Goal: Transaction & Acquisition: Purchase product/service

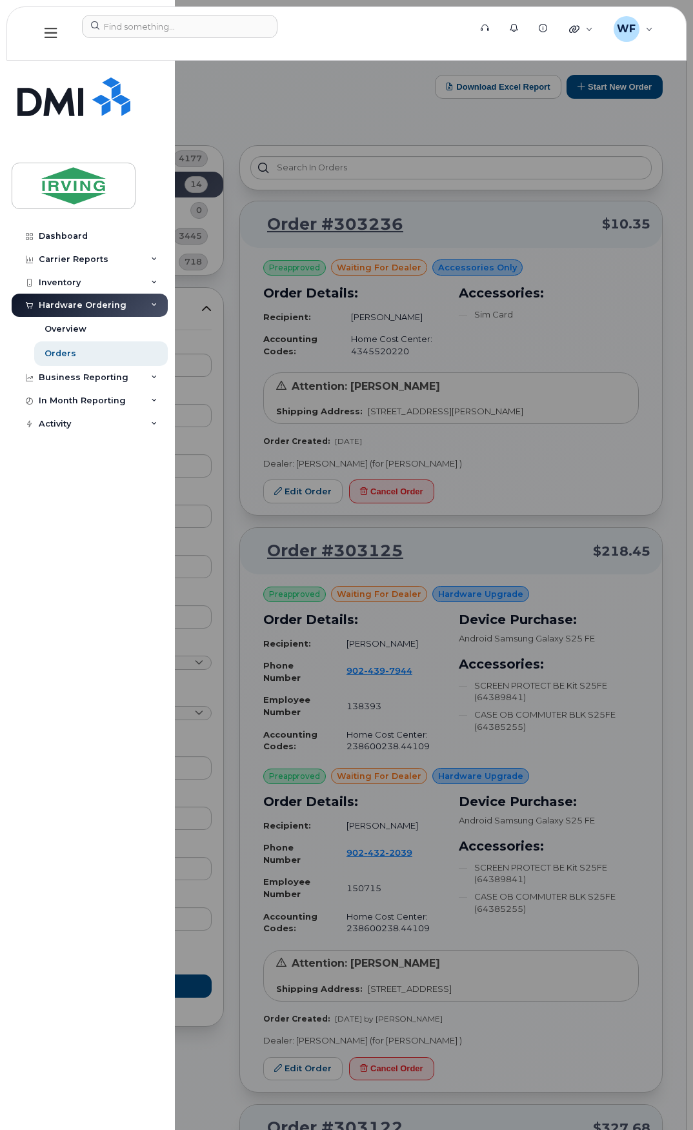
click at [65, 350] on div "Orders" at bounding box center [61, 354] width 32 height 12
click at [536, 128] on div at bounding box center [346, 565] width 693 height 1130
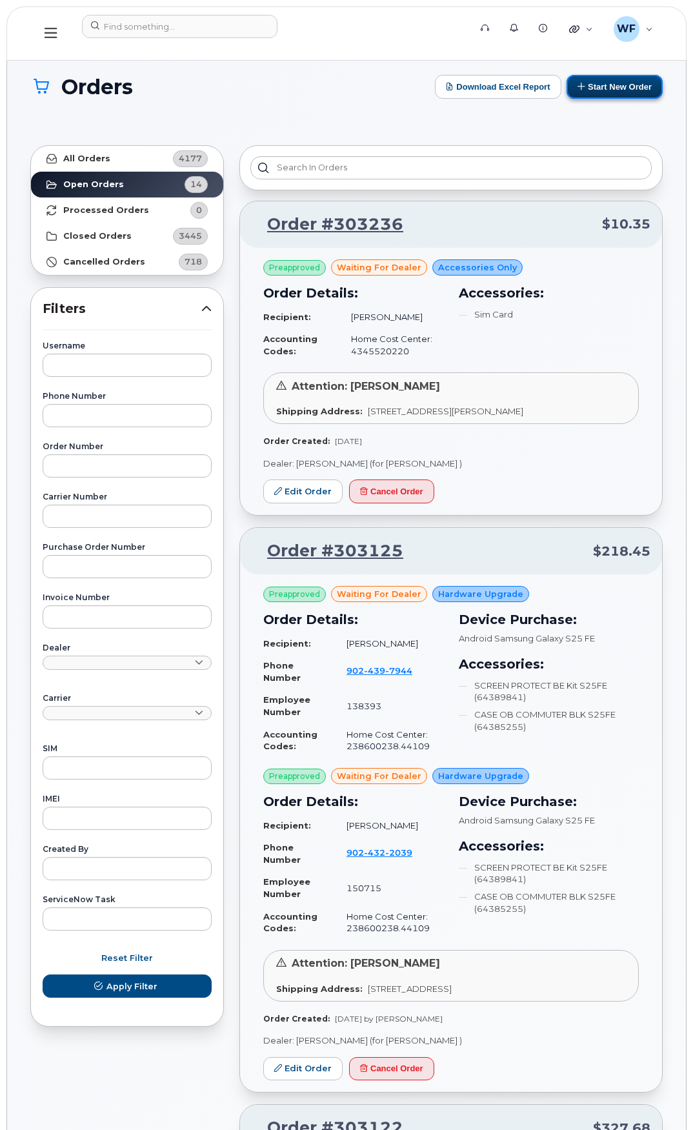
click at [601, 81] on button "Start New Order" at bounding box center [614, 87] width 96 height 24
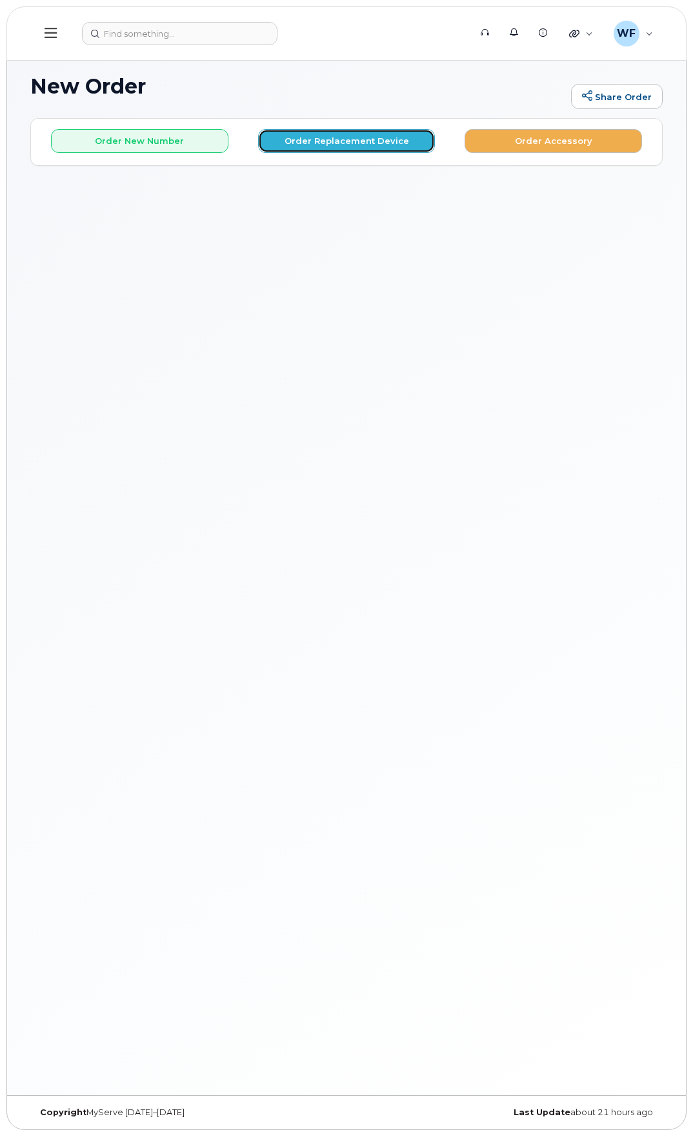
click at [293, 136] on button "Order Replacement Device" at bounding box center [346, 141] width 177 height 24
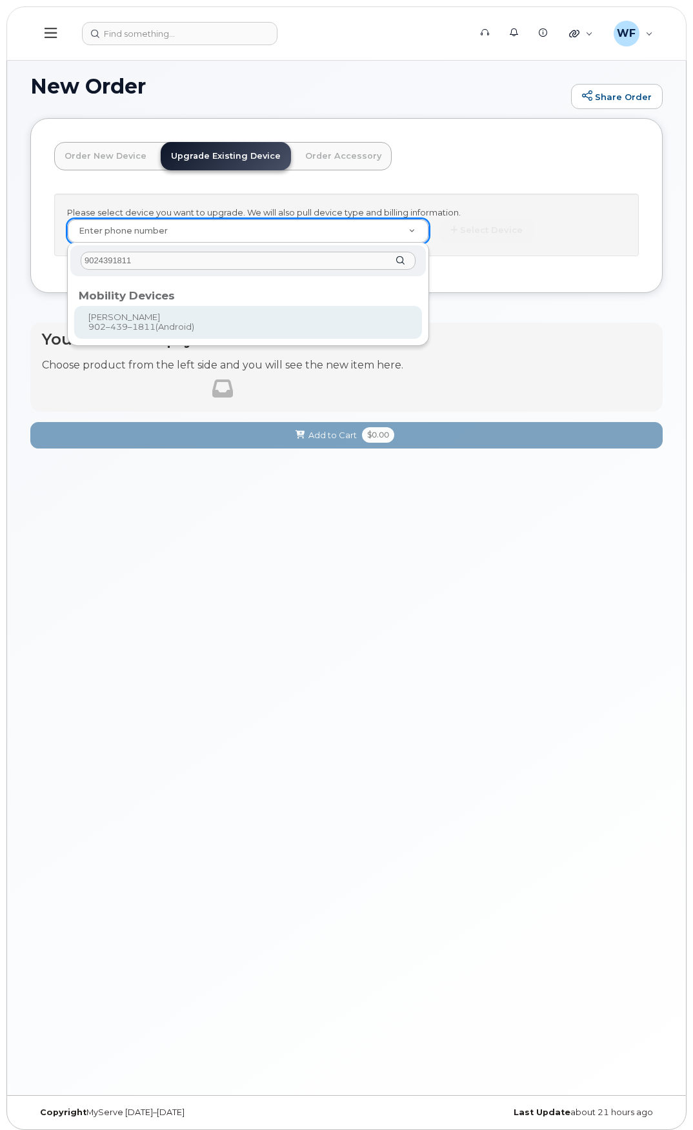
type input "9024391811"
type input "701292"
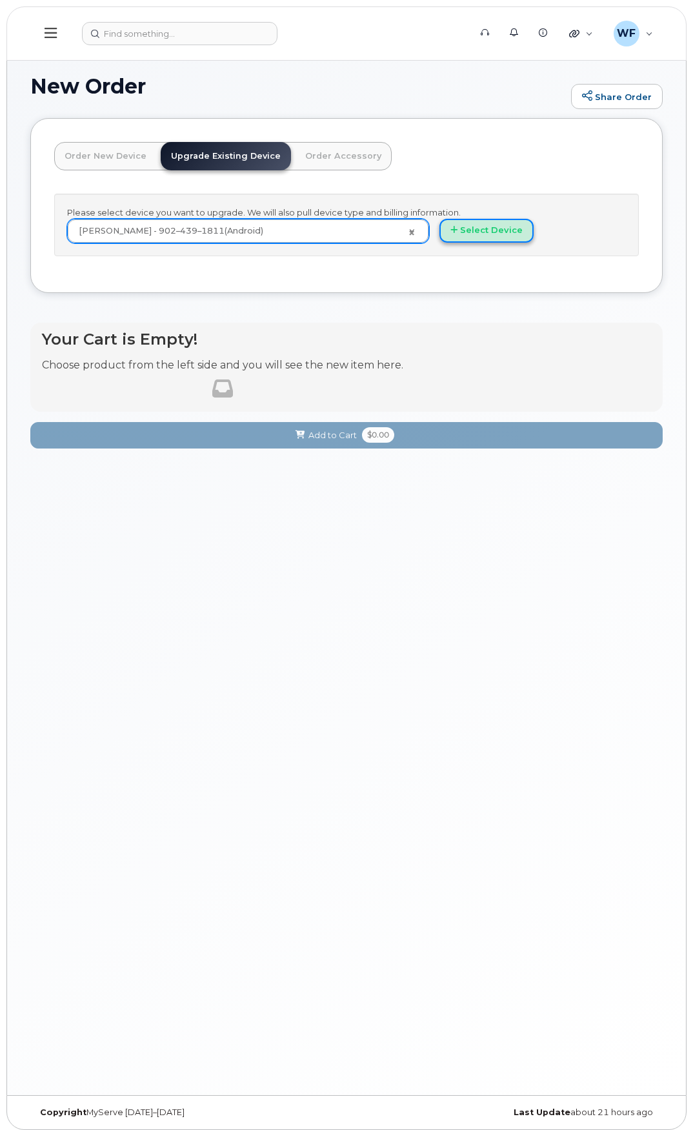
click at [494, 229] on button "Select Device" at bounding box center [486, 231] width 94 height 24
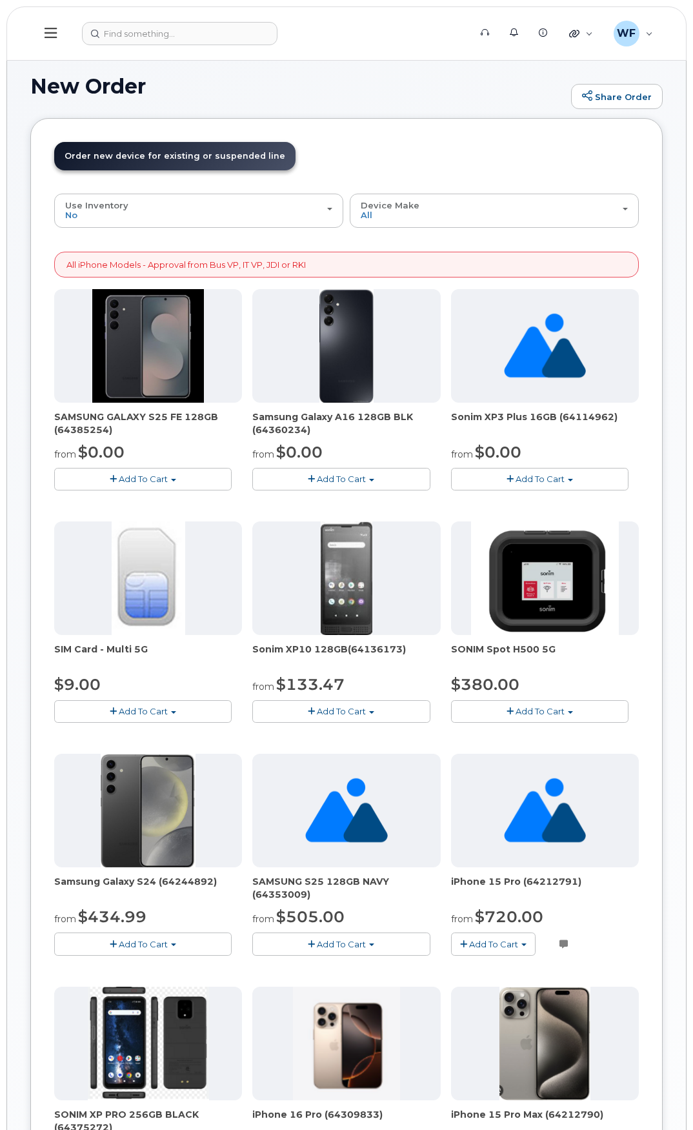
click at [159, 477] on span "Add To Cart" at bounding box center [143, 479] width 49 height 10
click at [147, 497] on link "$0.00 - 3 year term – Voice & Data(128gb)" at bounding box center [159, 503] width 204 height 16
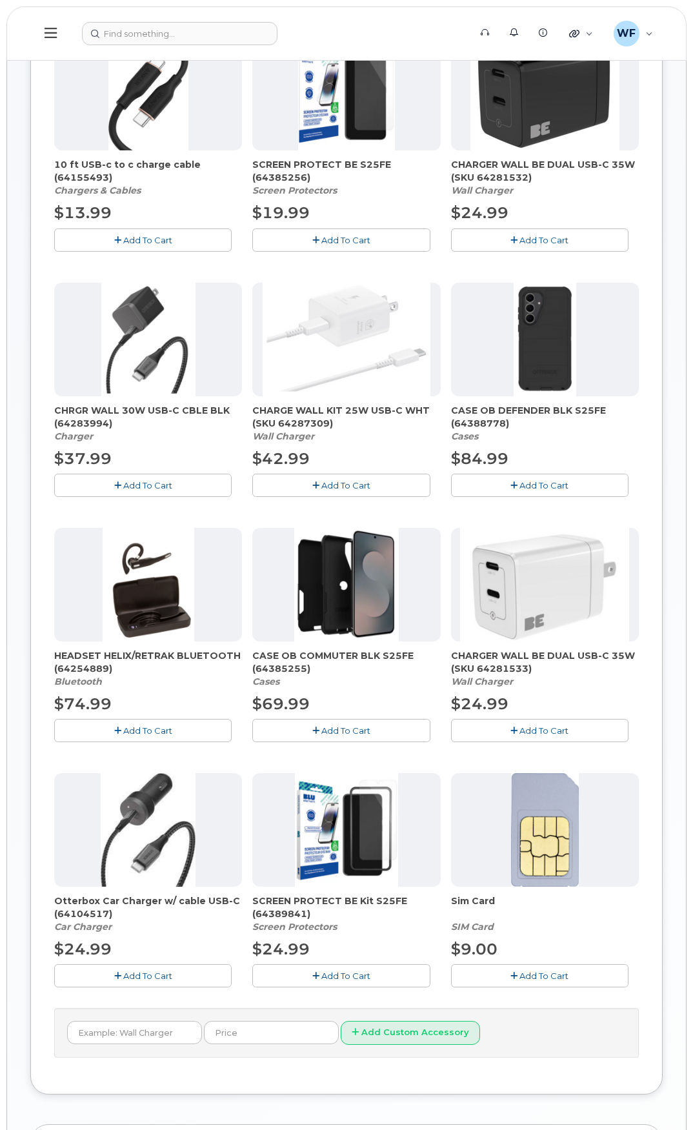
scroll to position [387, 0]
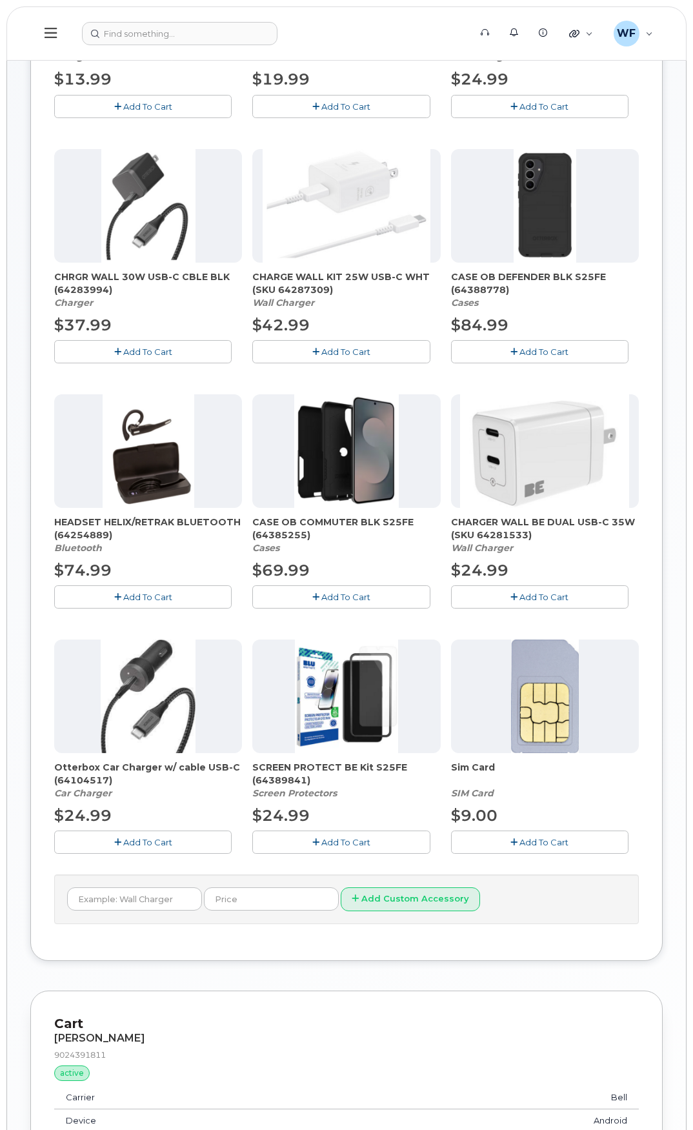
click at [334, 839] on span "Add To Cart" at bounding box center [345, 842] width 49 height 10
click at [325, 594] on span "Add To Cart" at bounding box center [345, 597] width 49 height 10
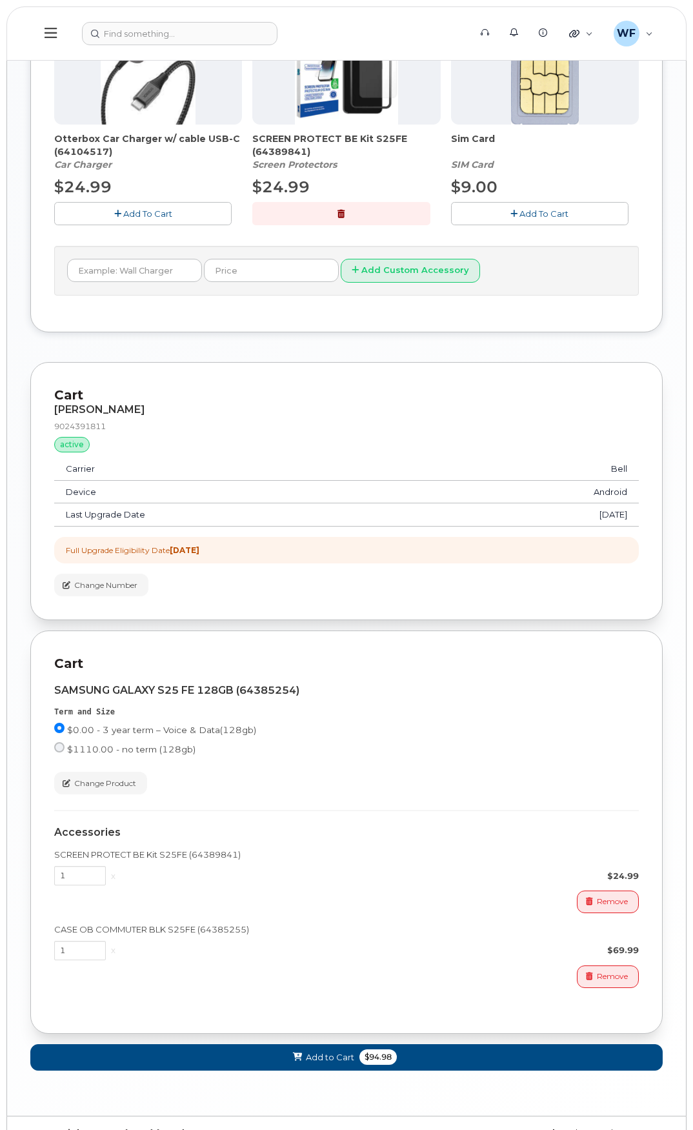
scroll to position [1043, 0]
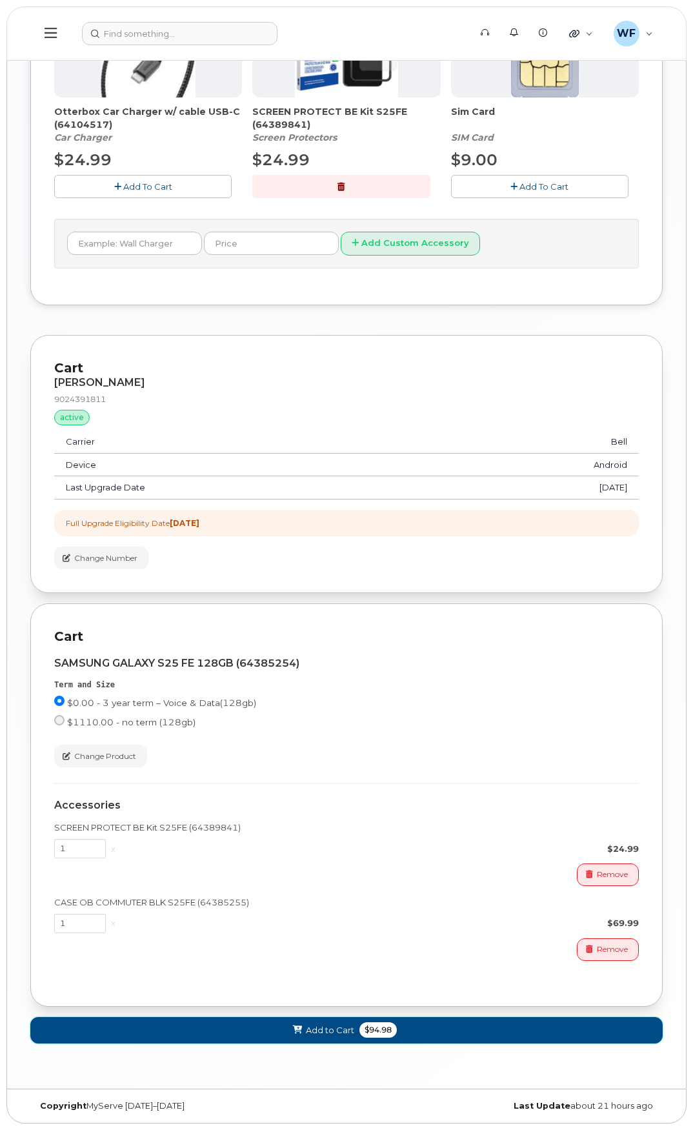
click at [319, 1036] on button "Add to Cart $94.98" at bounding box center [346, 1030] width 632 height 26
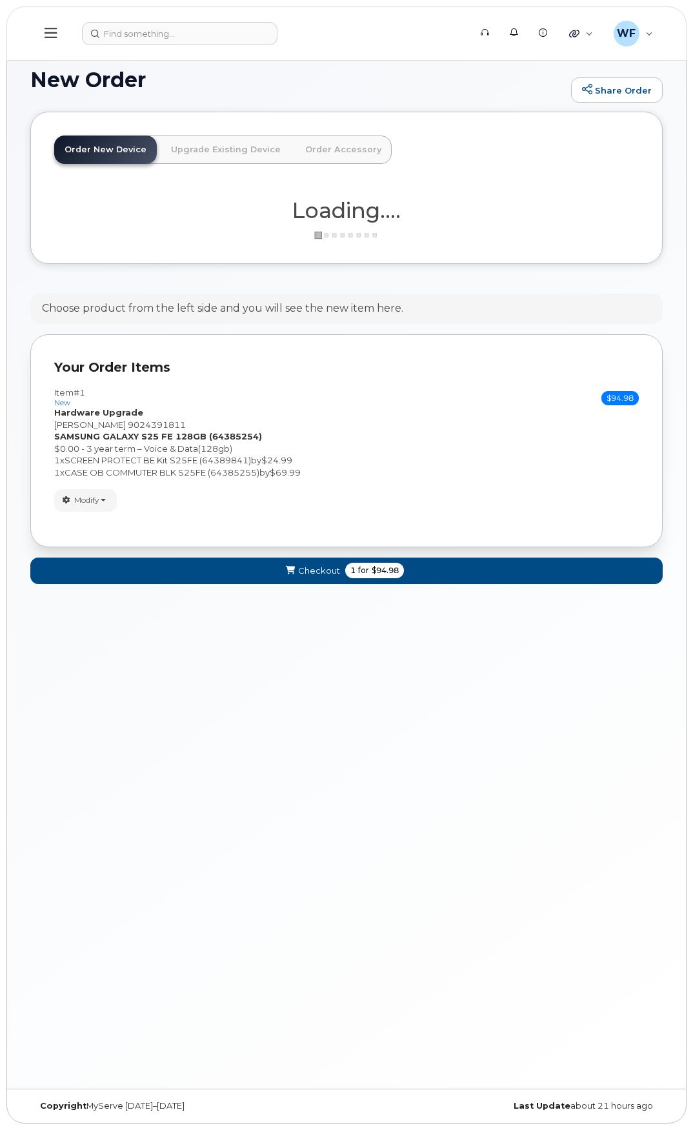
scroll to position [772, 0]
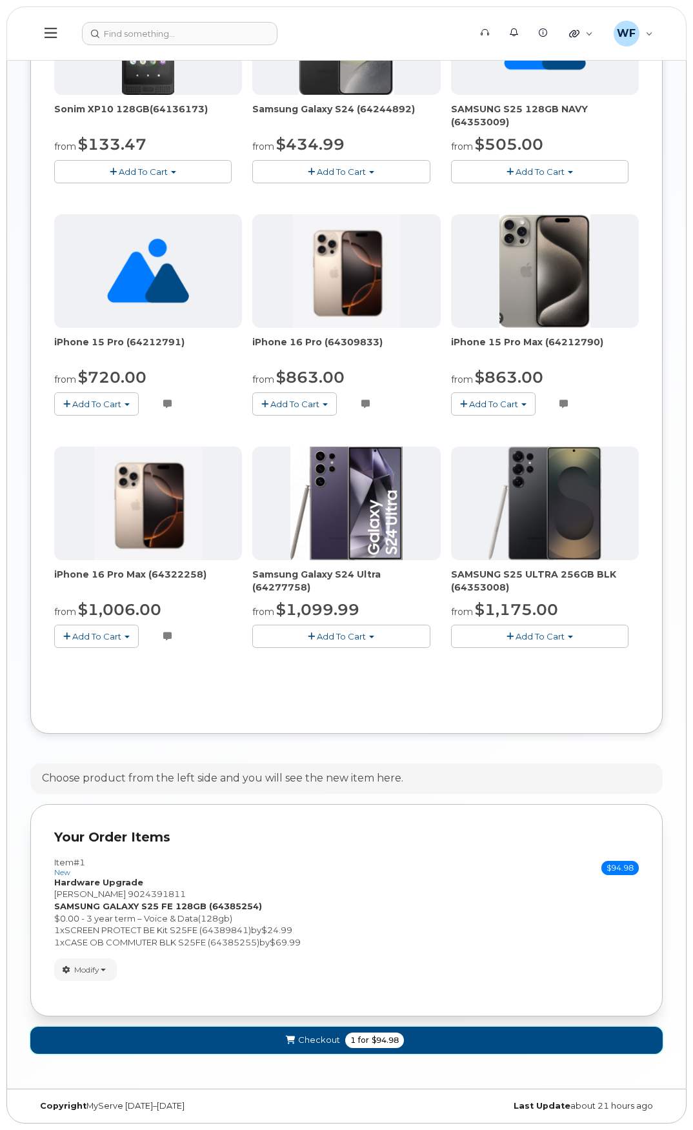
click at [312, 1034] on span "Checkout" at bounding box center [319, 1040] width 42 height 12
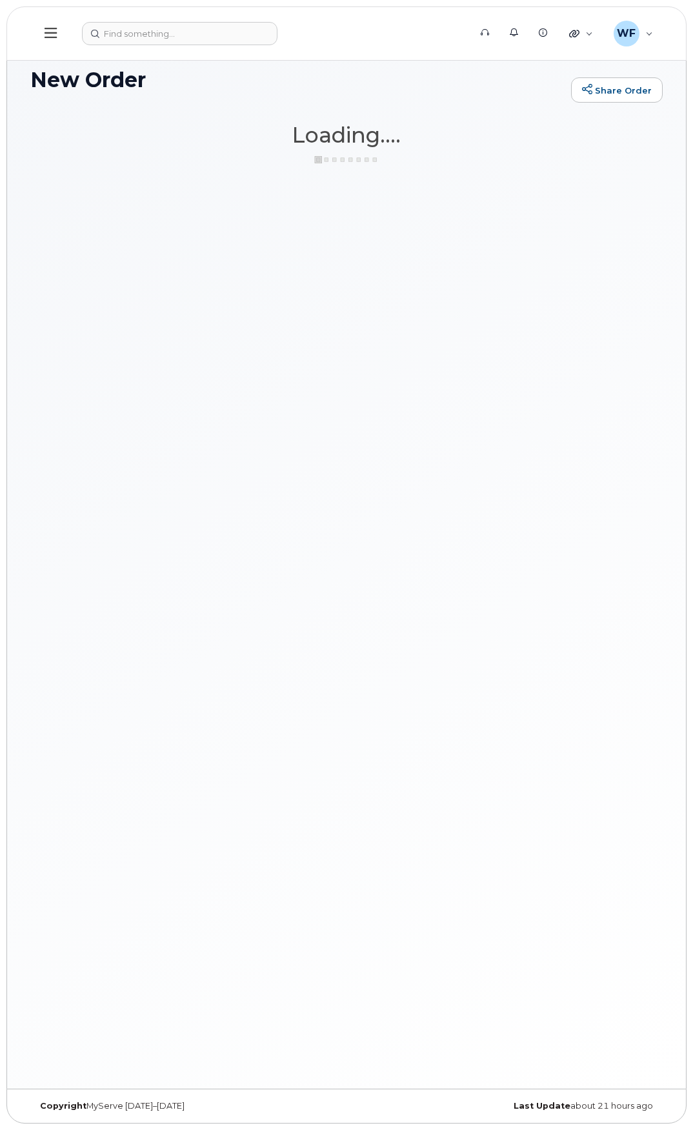
scroll to position [6, 0]
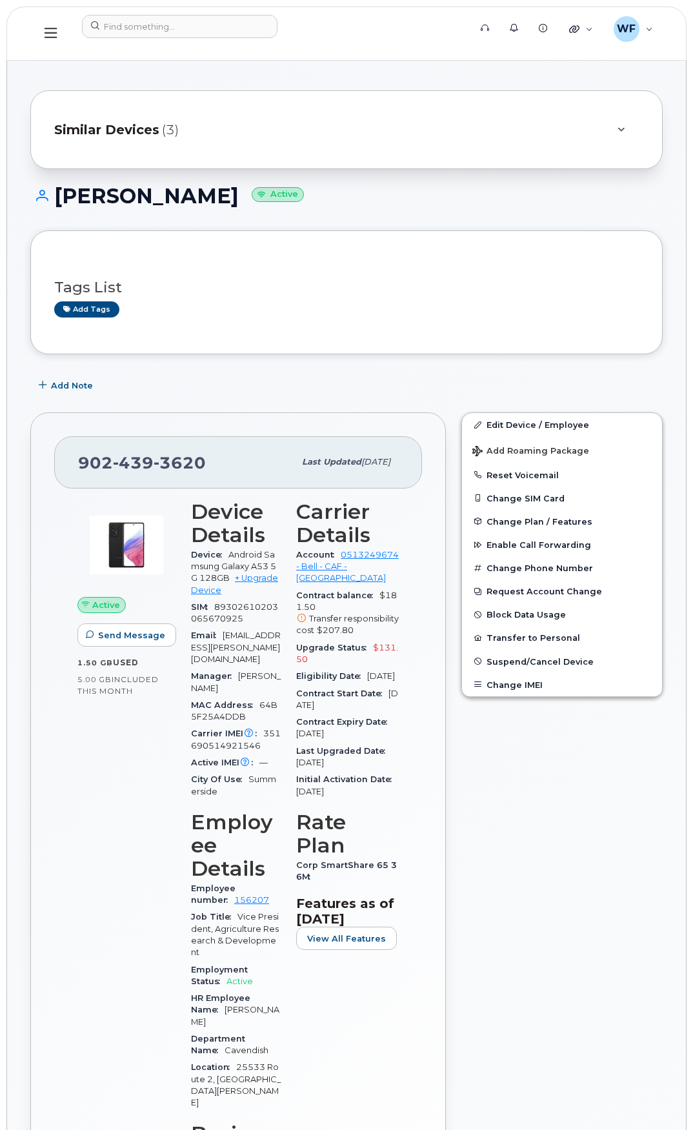
scroll to position [581, 0]
click at [149, 33] on input at bounding box center [180, 26] width 196 height 23
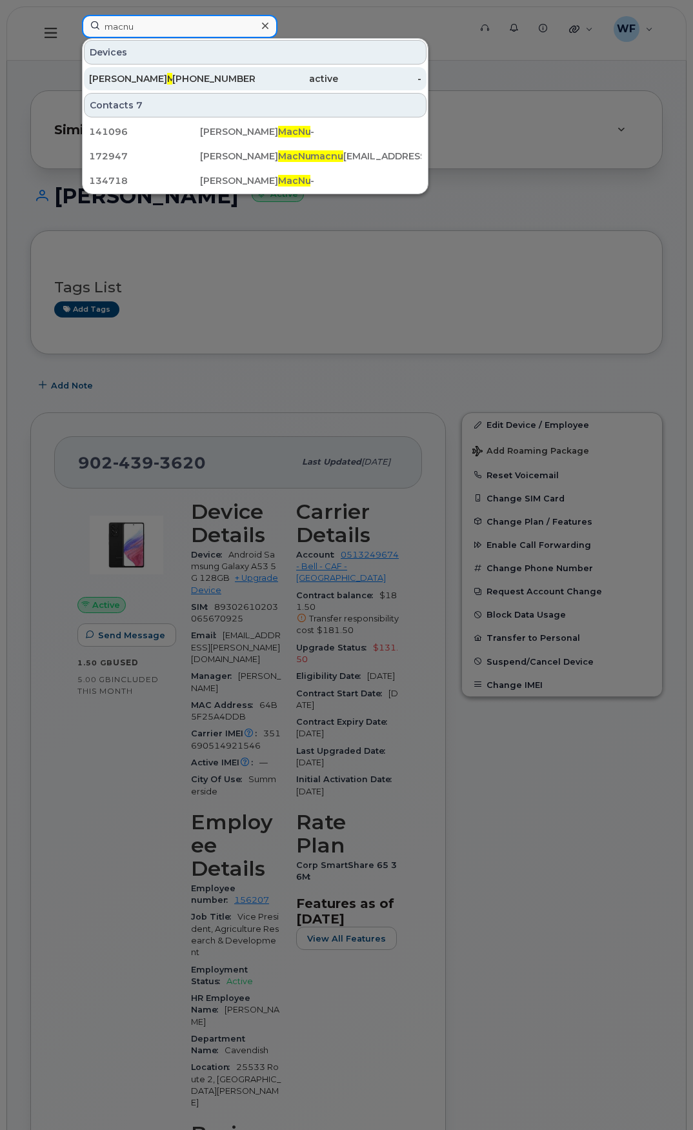
type input "macnu"
click at [167, 80] on span "Macnu" at bounding box center [183, 79] width 32 height 12
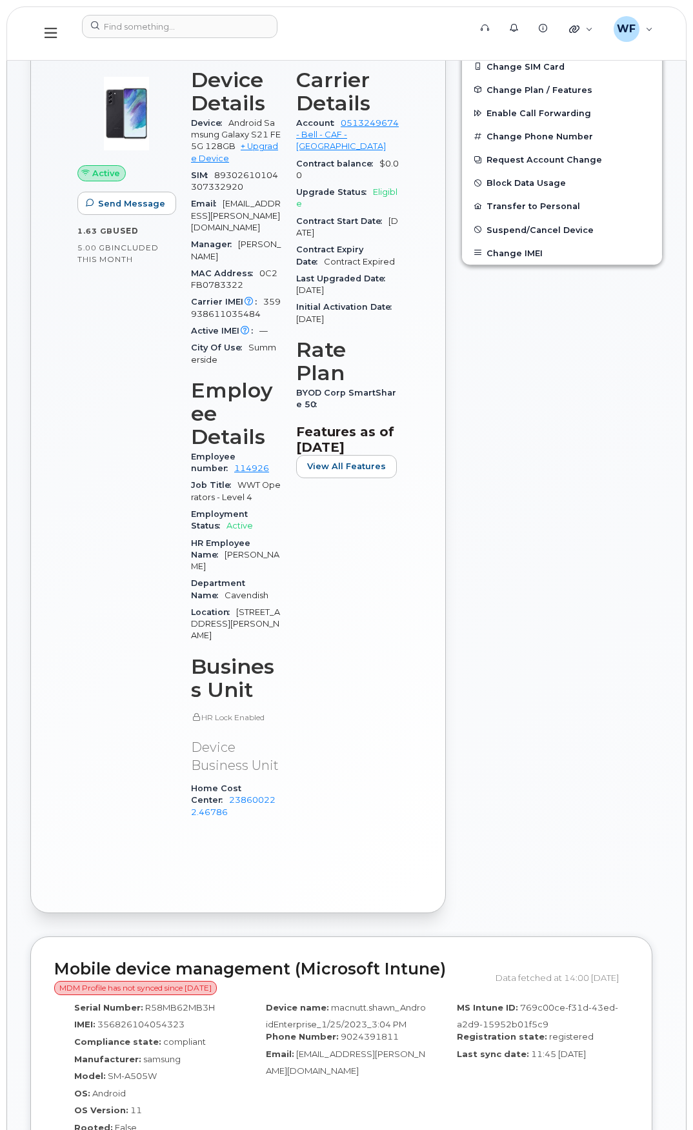
scroll to position [323, 0]
drag, startPoint x: 272, startPoint y: 767, endPoint x: 279, endPoint y: 759, distance: 11.0
click at [279, 779] on div "Home Cost Center 238600222.46786" at bounding box center [236, 799] width 90 height 41
copy link "238600222.46786"
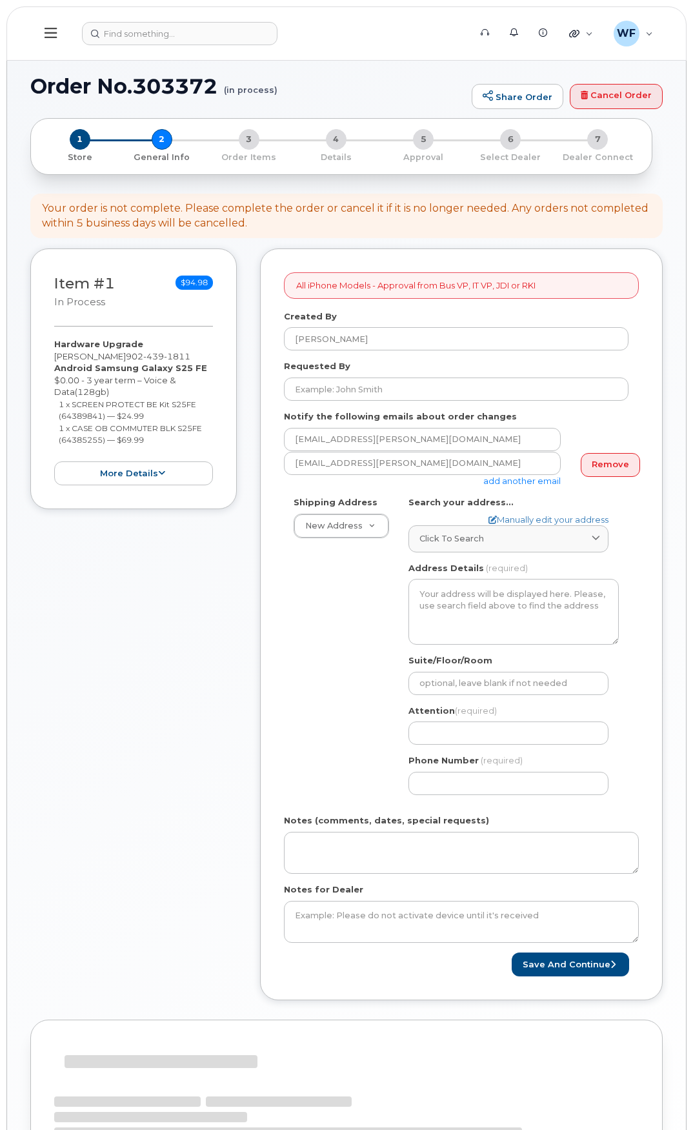
select select
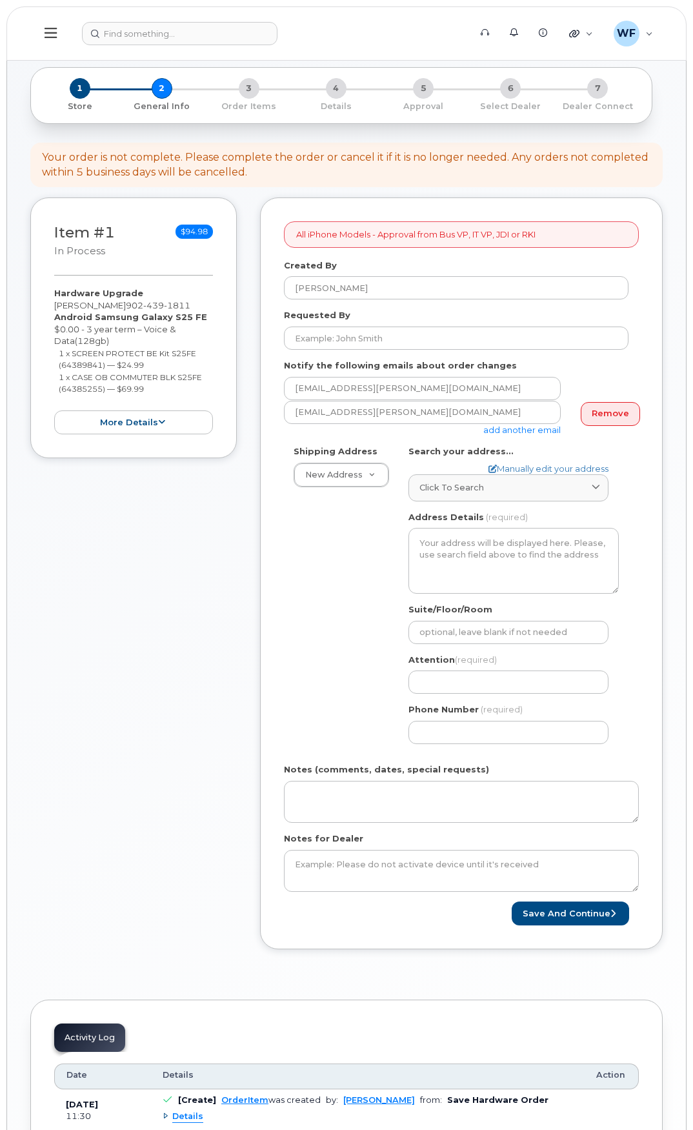
scroll to position [194, 0]
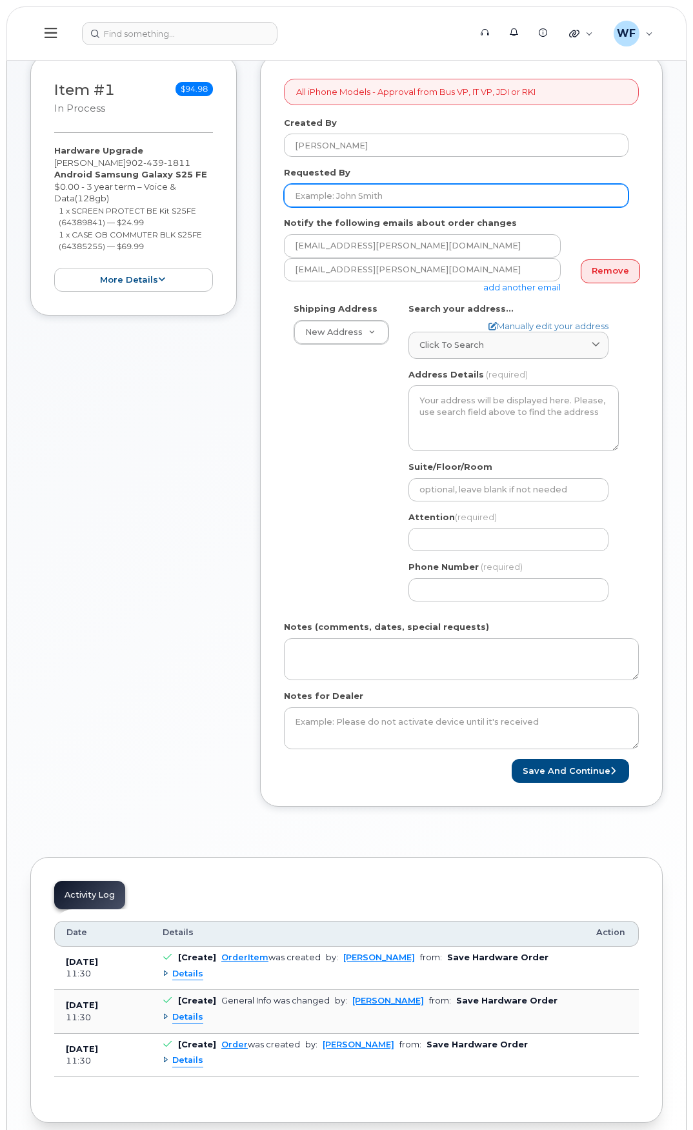
click at [332, 194] on input "Requested By" at bounding box center [456, 195] width 345 height 23
type input "[PERSON_NAME]"
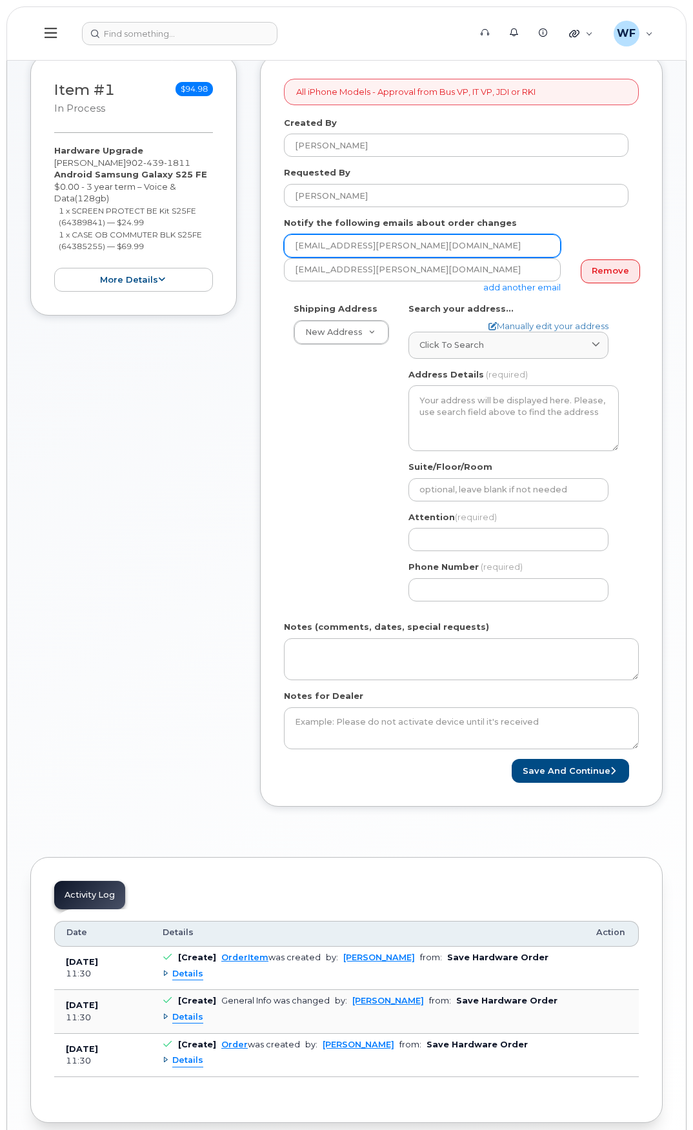
drag, startPoint x: 461, startPoint y: 246, endPoint x: 255, endPoint y: 247, distance: 205.8
click at [255, 247] on div "Item #1 in process $94.98 Hardware Upgrade Shawn Macnutt 902 439 1811 Android S…" at bounding box center [346, 440] width 632 height 771
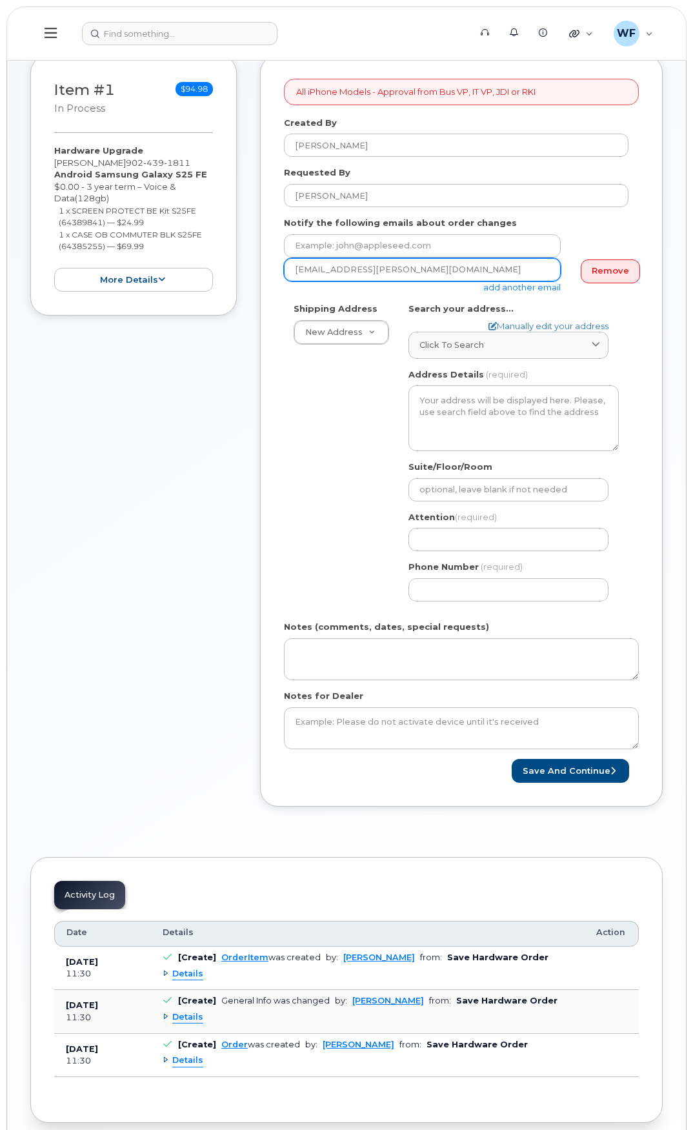
drag, startPoint x: 459, startPoint y: 273, endPoint x: 281, endPoint y: 263, distance: 178.4
click at [279, 263] on div "All iPhone Models - Approval from Bus VP, IT VP, JDI or RKI Created By William …" at bounding box center [461, 431] width 403 height 752
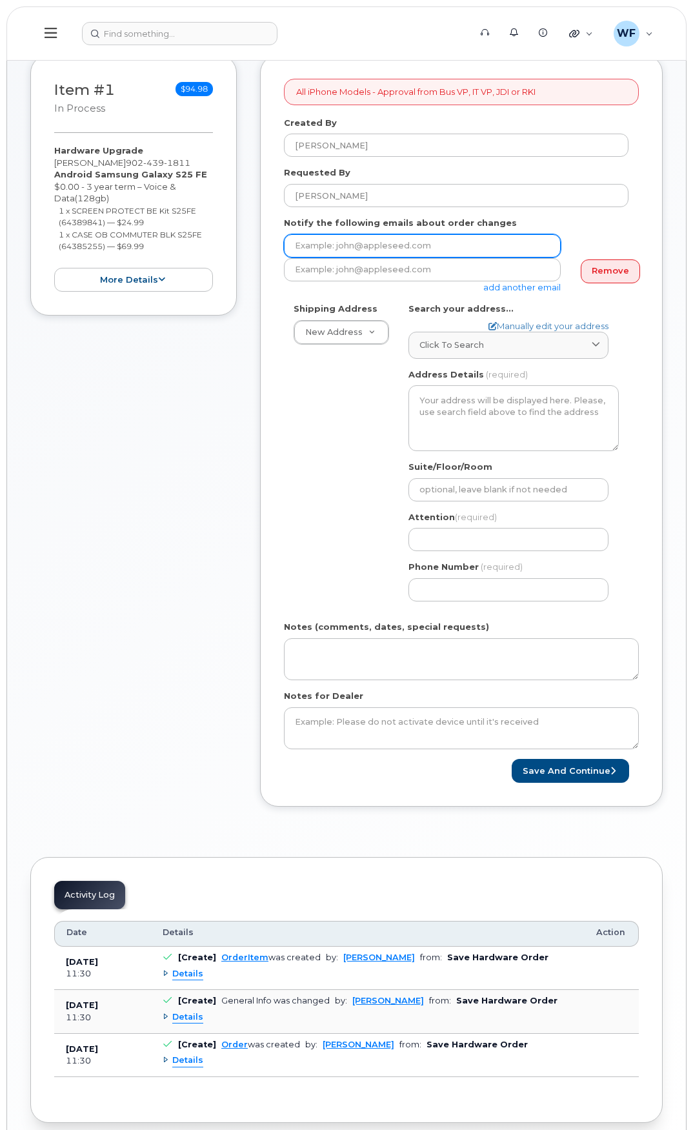
click at [330, 252] on input "email" at bounding box center [422, 245] width 277 height 23
paste input "feaver.william@cavendishfarms.com"
type input "feaver.william@cavendishfarms.com"
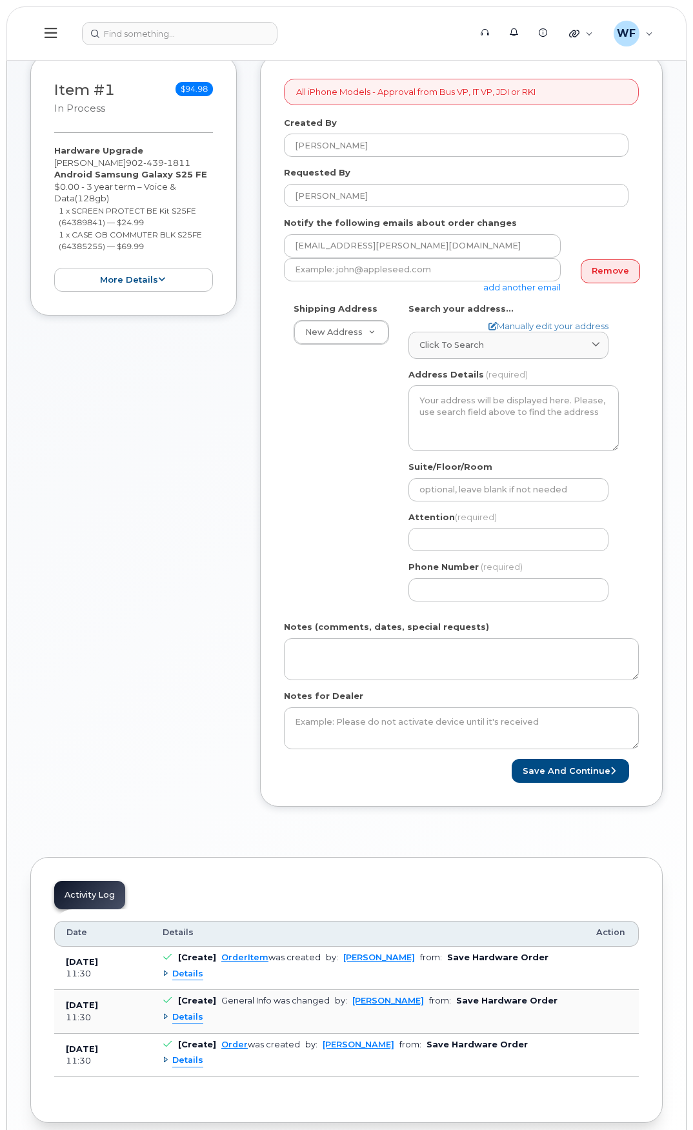
click at [598, 239] on div "feaver.william@cavendishfarms.com" at bounding box center [456, 246] width 345 height 24
click at [597, 274] on link "Remove" at bounding box center [610, 271] width 59 height 24
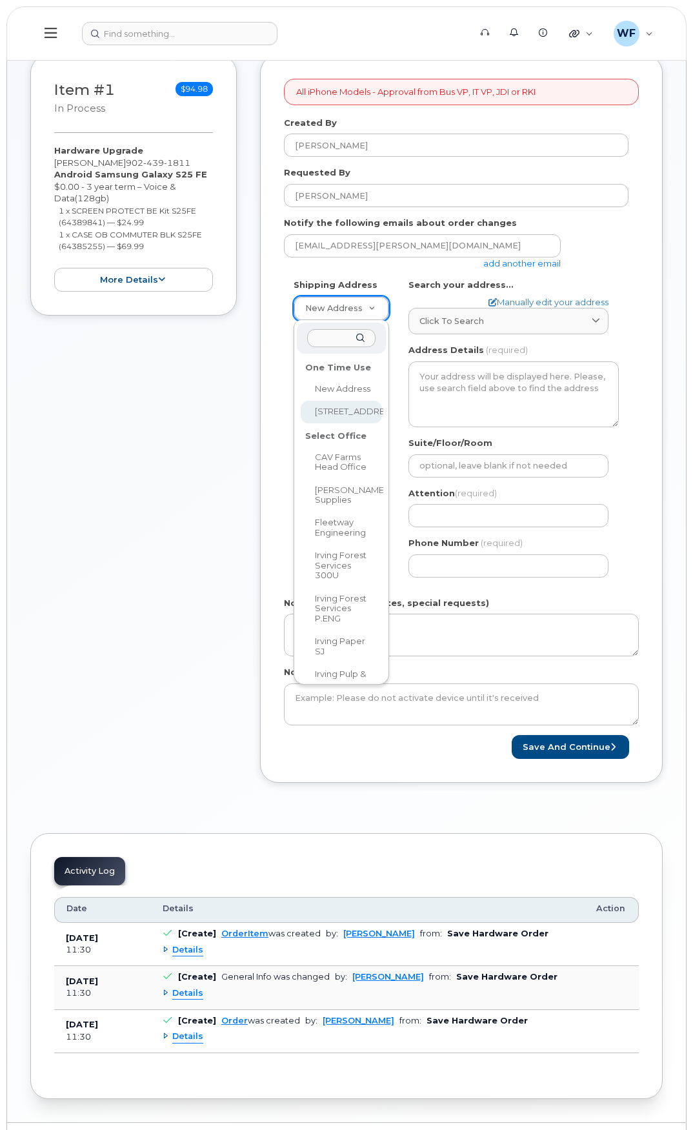
select select "25532 Main Highway #2"
type input "25532 Main Highway #2"
type input "5242"
type input "C1N 4J9"
type input "[PERSON_NAME]"
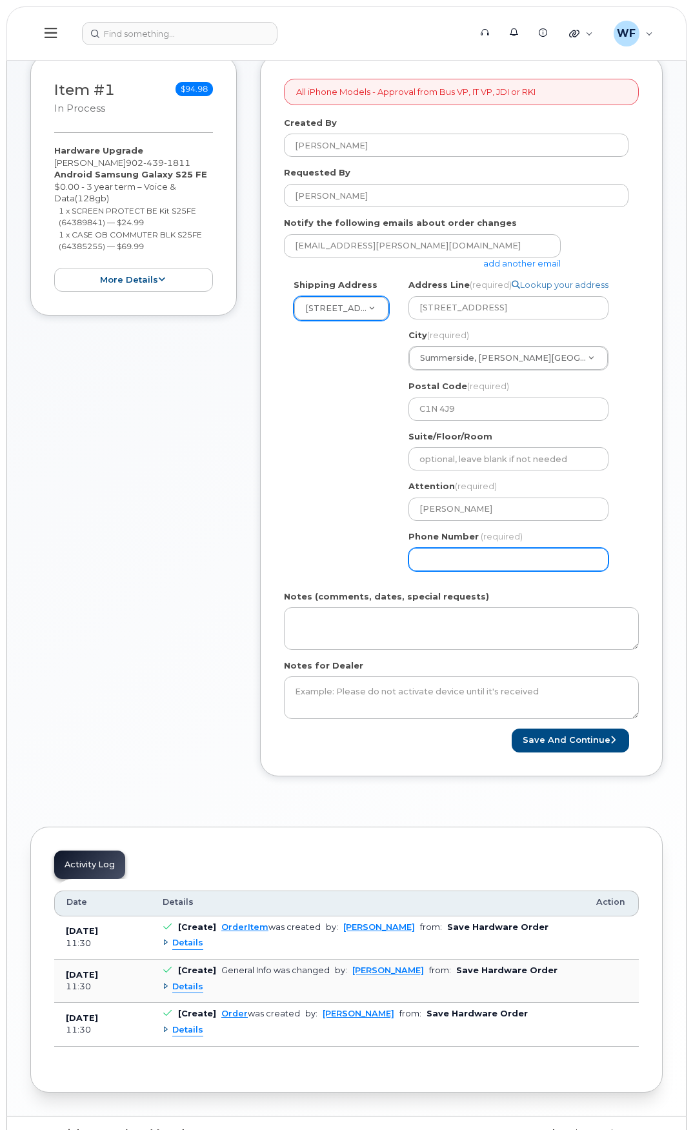
click at [446, 562] on input "Phone Number" at bounding box center [508, 559] width 200 height 23
type input "9028367307"
select select "25532 Main Highway #2"
type input "New Annan"
select select
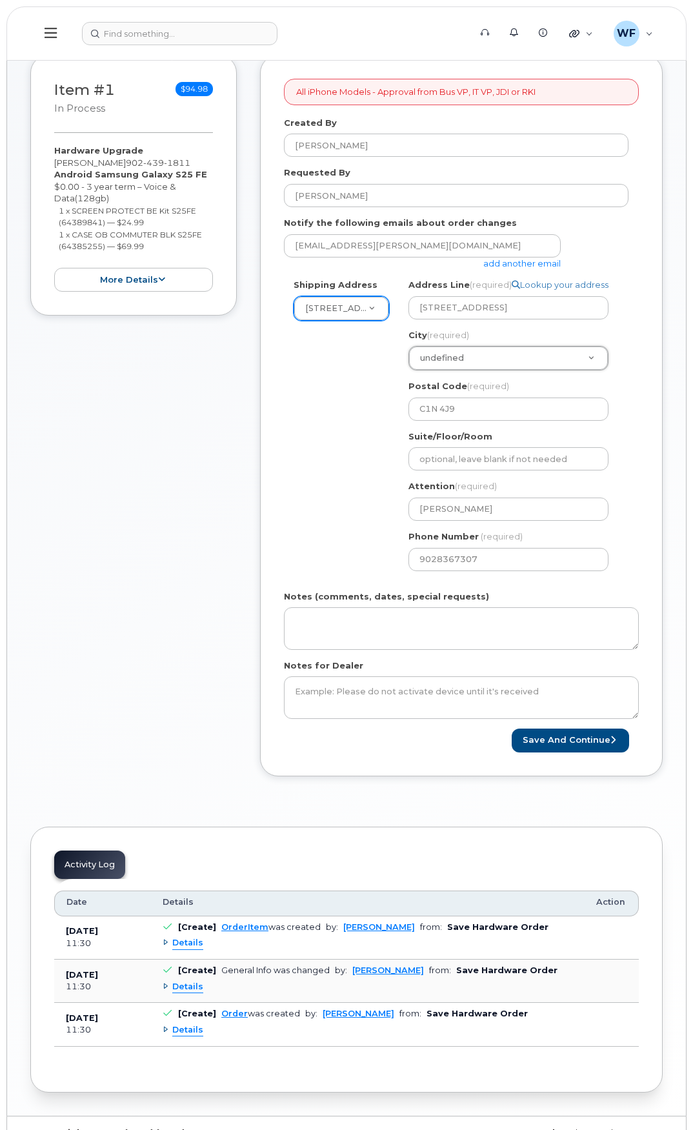
type input "New Annan"
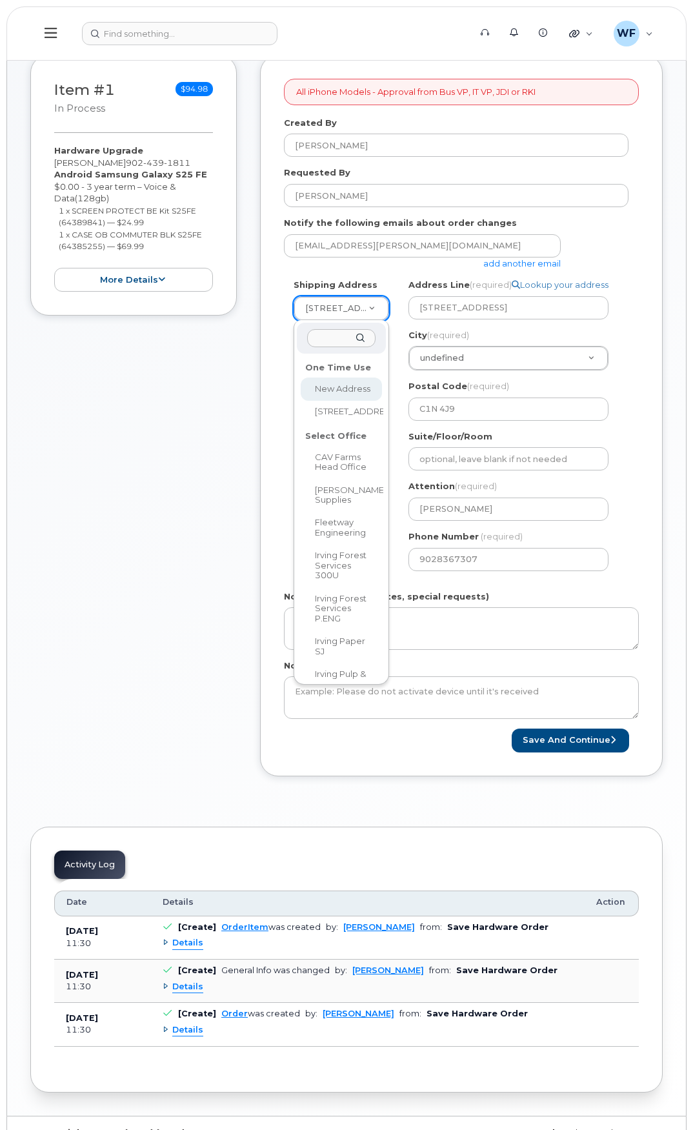
drag, startPoint x: 338, startPoint y: 303, endPoint x: 341, endPoint y: 310, distance: 7.6
select select
type input "5242"
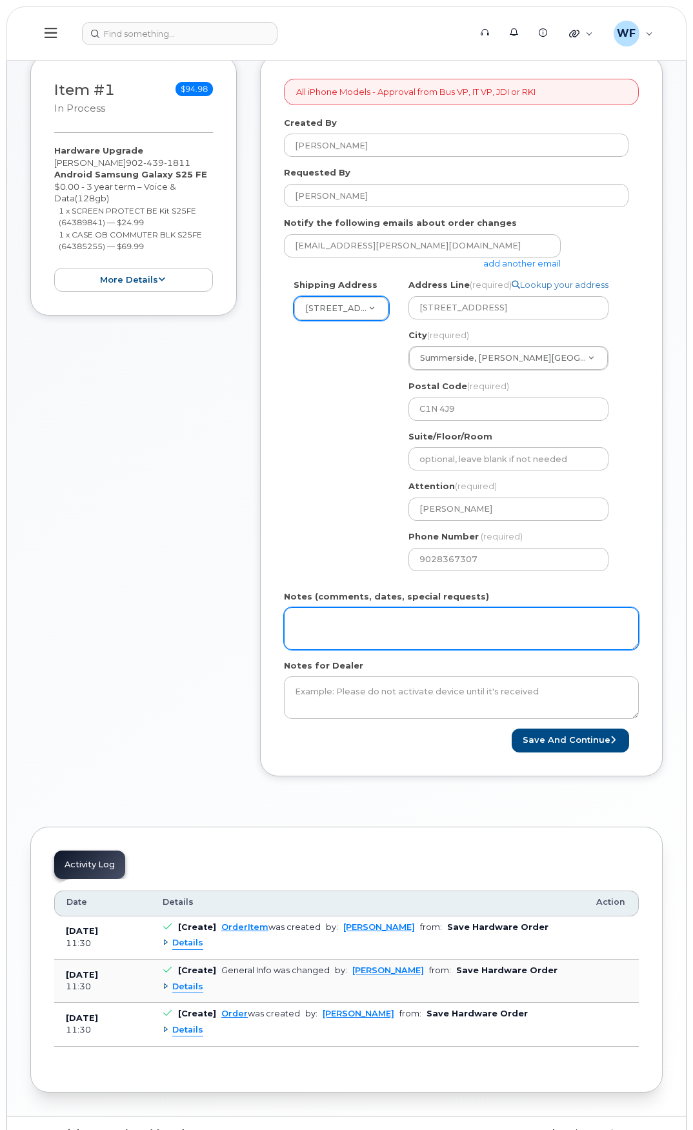
drag, startPoint x: 336, startPoint y: 613, endPoint x: 343, endPoint y: 615, distance: 8.0
click at [337, 614] on textarea "Notes (comments, dates, special requests)" at bounding box center [461, 628] width 355 height 43
paste textarea "please send to Attn: Will Feaver [GEOGRAPHIC_DATA] 1 Stock Room [STREET_ADDRESS…"
type textarea "please send to Attn: Will Feaver [GEOGRAPHIC_DATA] 1 Stock Room [STREET_ADDRESS…"
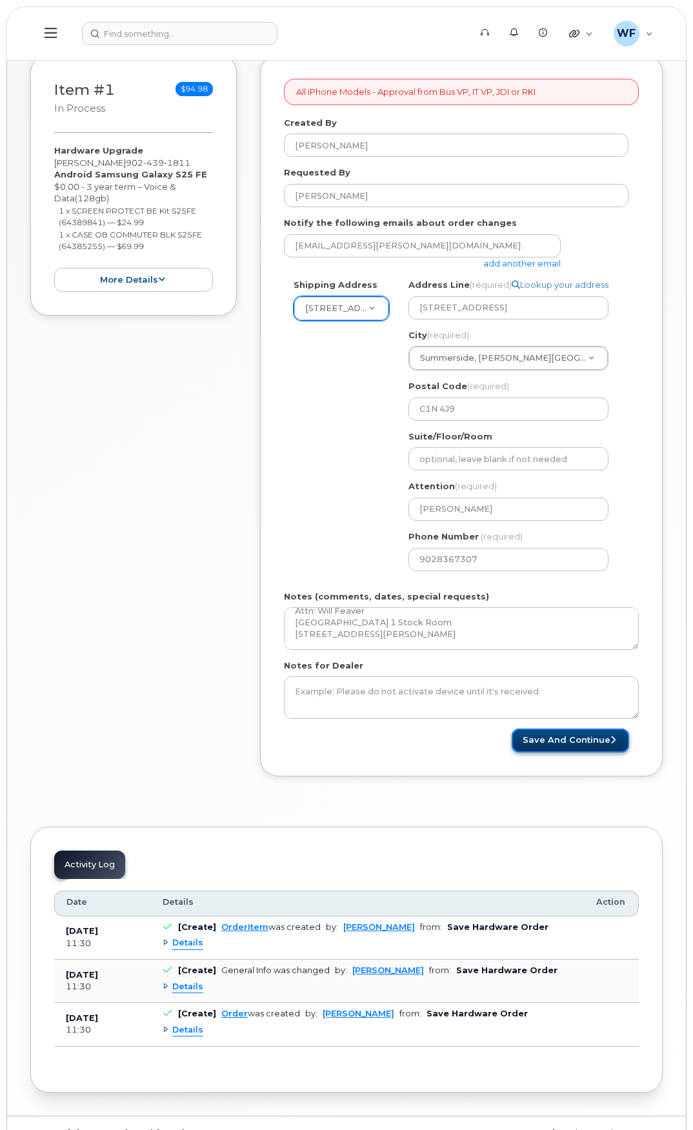
click at [587, 745] on button "Save and Continue" at bounding box center [570, 740] width 117 height 24
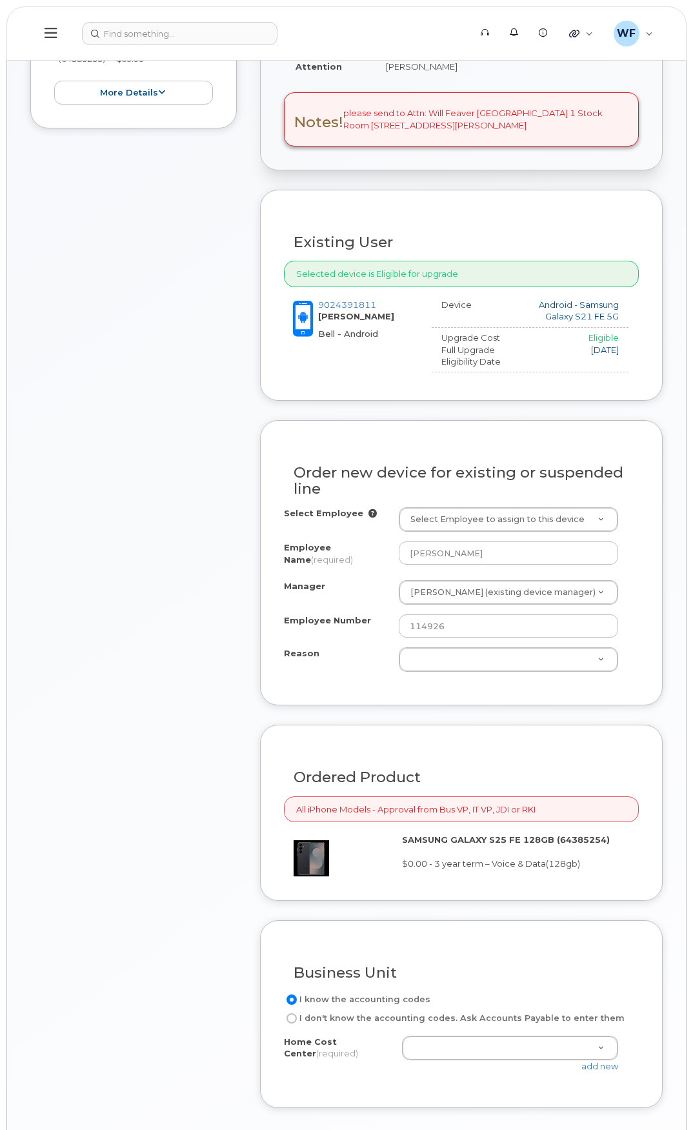
scroll to position [387, 0]
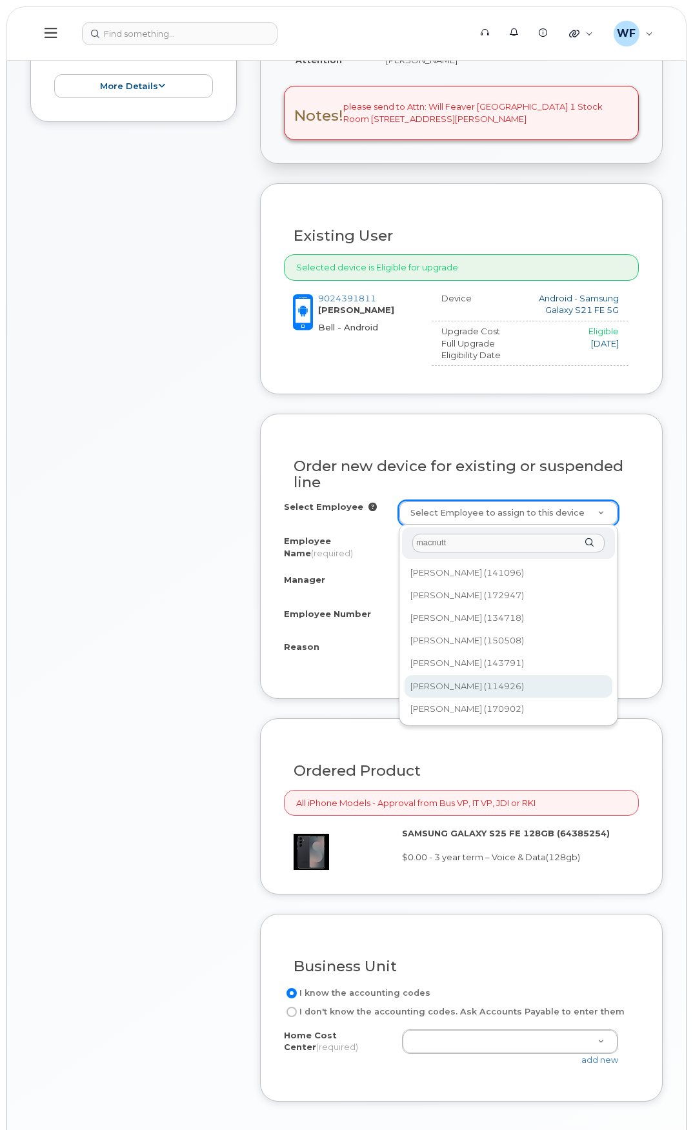
type input "macnutt"
type input "1455149"
type input "590075.5120"
select select "1540850"
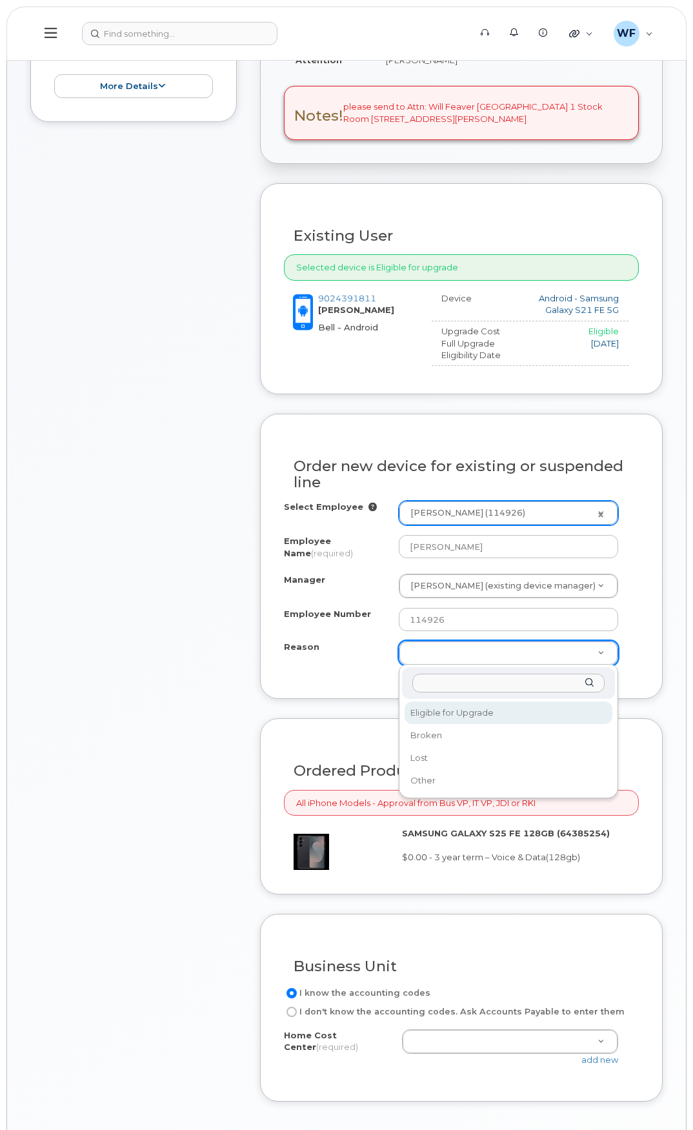
select select "eligible_for_upgrade"
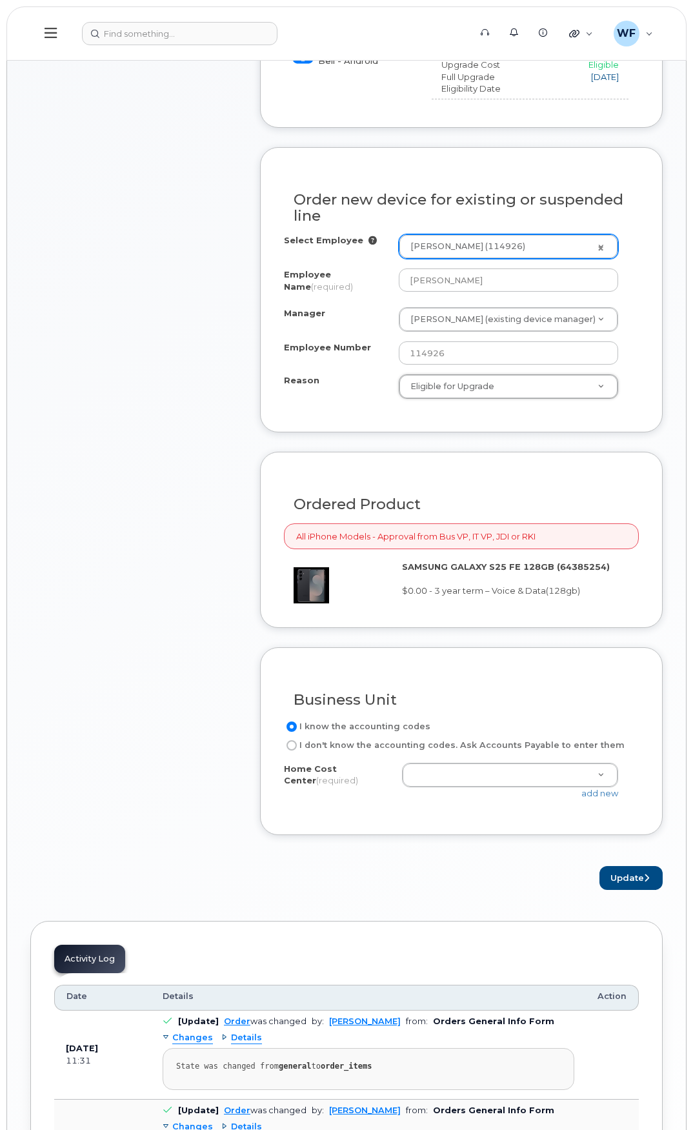
scroll to position [710, 0]
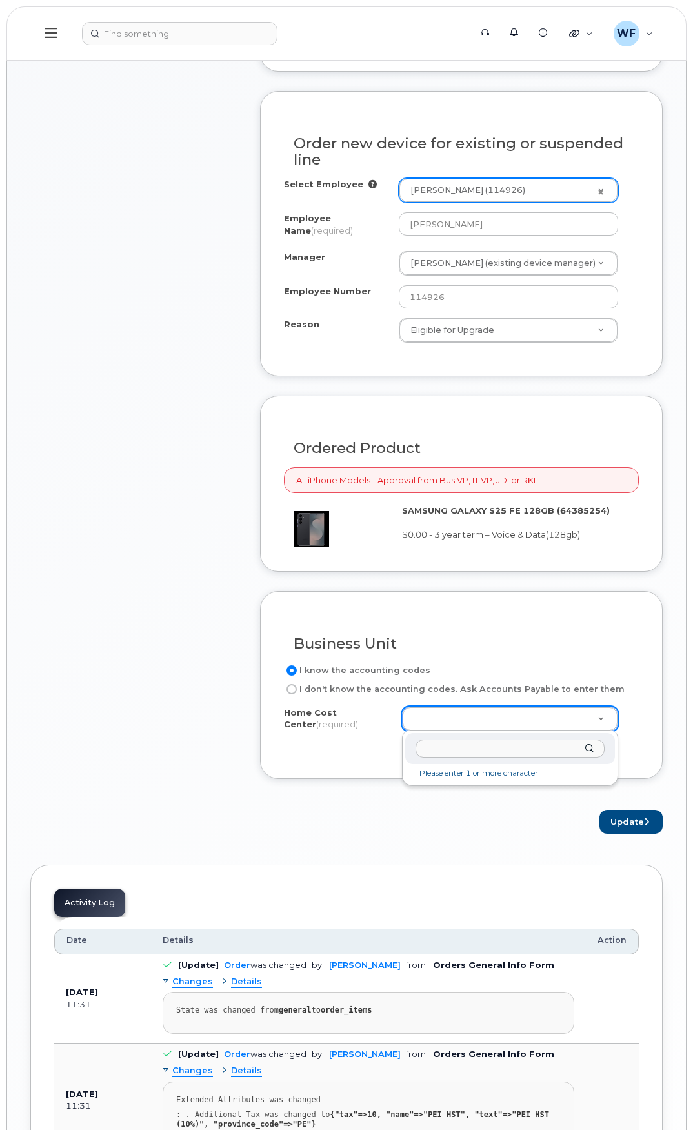
paste input "238600222.46786"
type input "238600222.46786"
click at [647, 821] on icon "submit" at bounding box center [646, 821] width 5 height 8
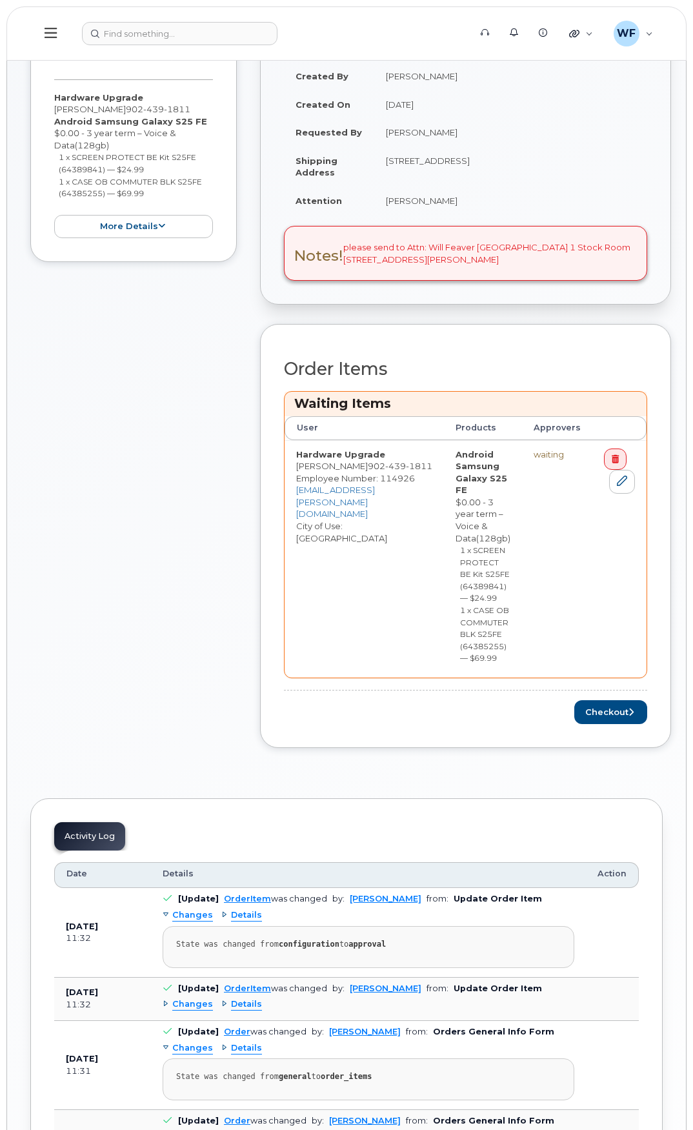
scroll to position [452, 0]
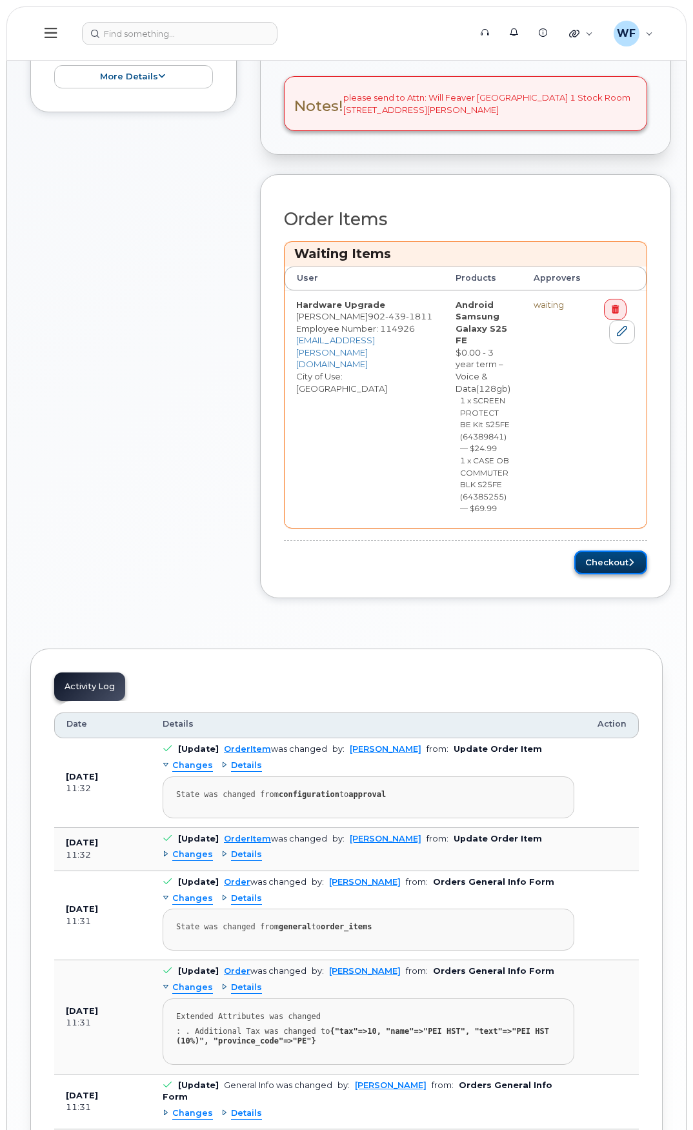
click at [620, 563] on button "Checkout" at bounding box center [610, 562] width 73 height 24
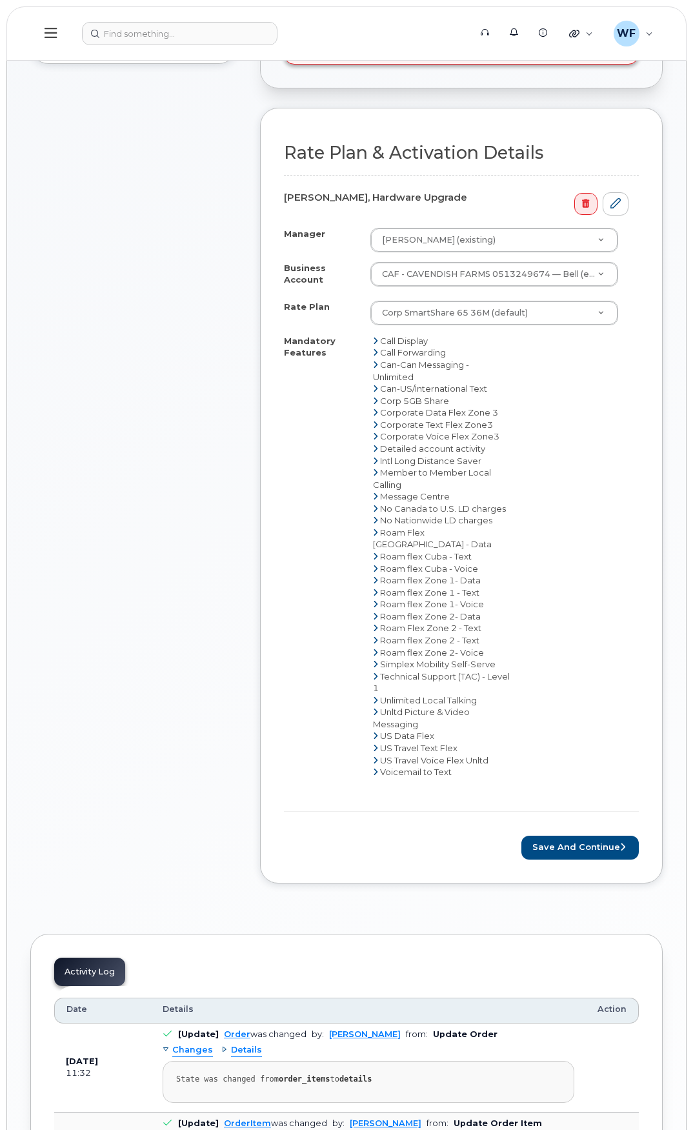
scroll to position [581, 0]
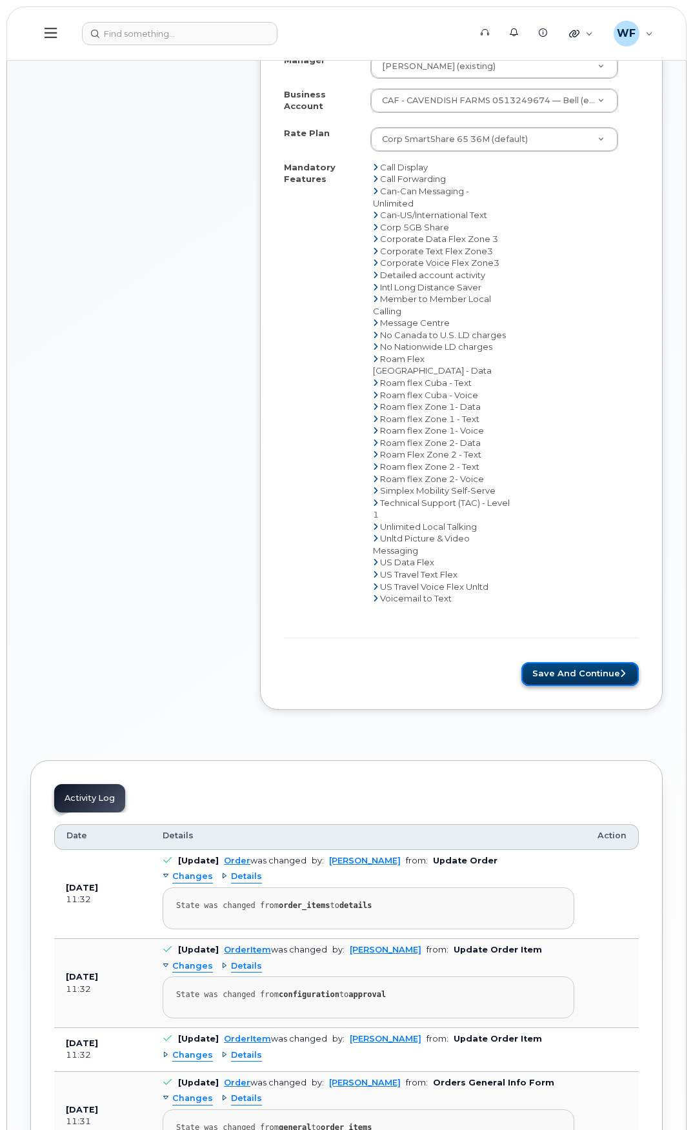
click at [578, 662] on button "Save and Continue" at bounding box center [579, 674] width 117 height 24
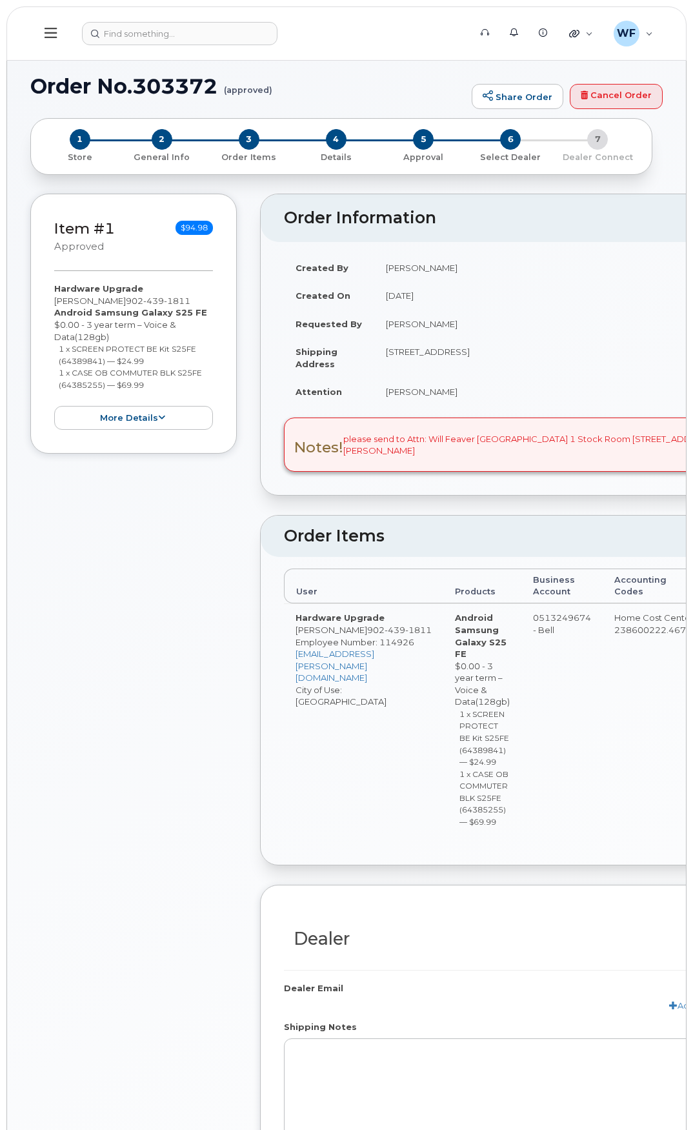
radio input "true"
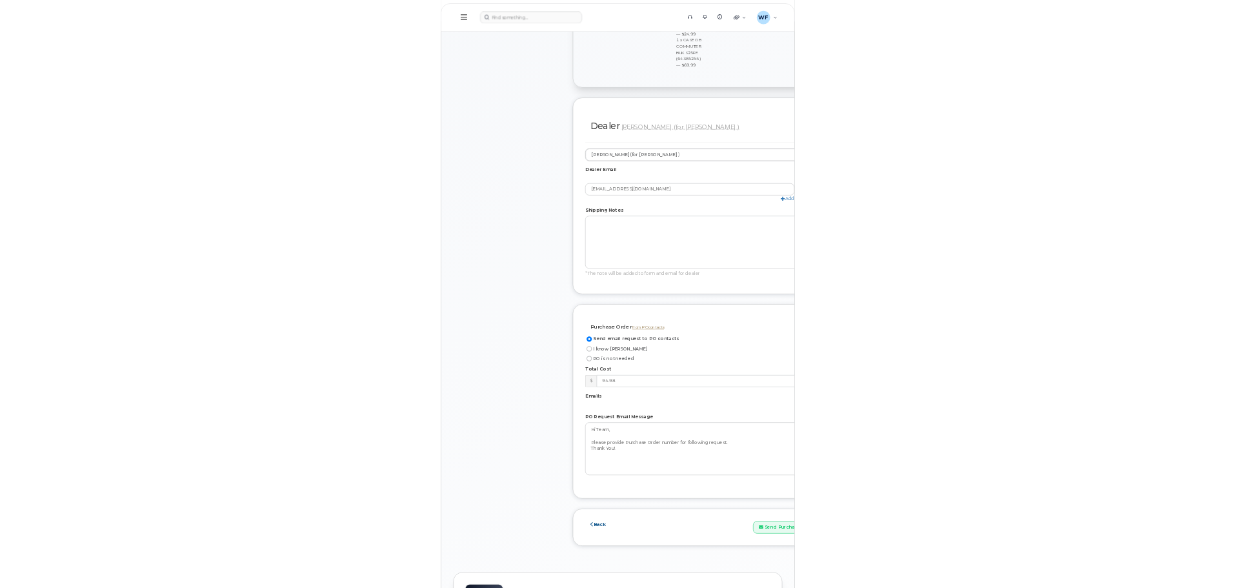
scroll to position [968, 0]
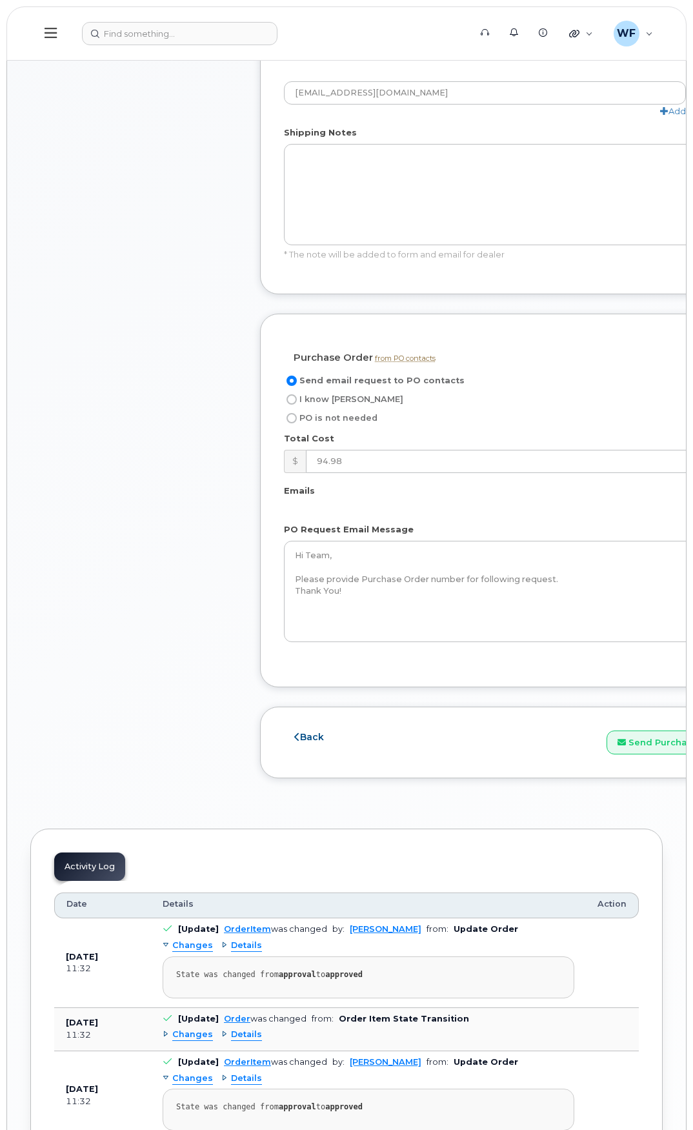
click at [321, 391] on div "Send email request to PO contacts I know PO PO is not needed Total Cost $ 94.98…" at bounding box center [536, 513] width 505 height 281
click at [320, 394] on label "I know PO" at bounding box center [343, 399] width 119 height 15
click at [297, 394] on input "I know PO" at bounding box center [291, 399] width 10 height 10
radio input "true"
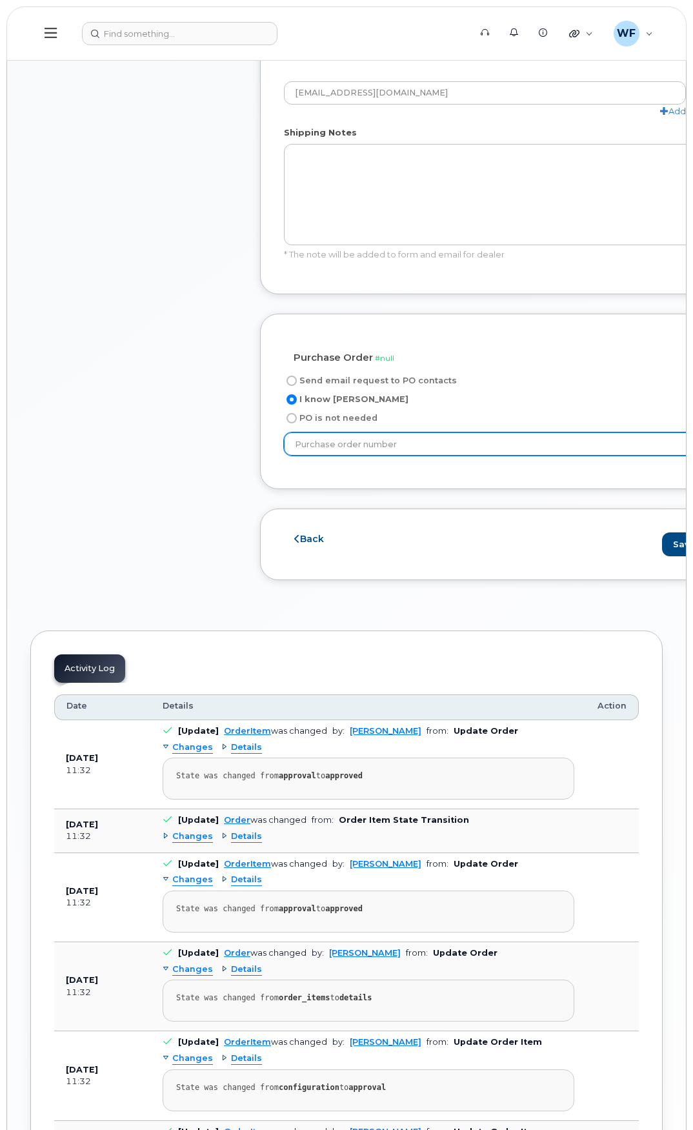
click at [365, 445] on input "text" at bounding box center [531, 443] width 495 height 23
type input "635995"
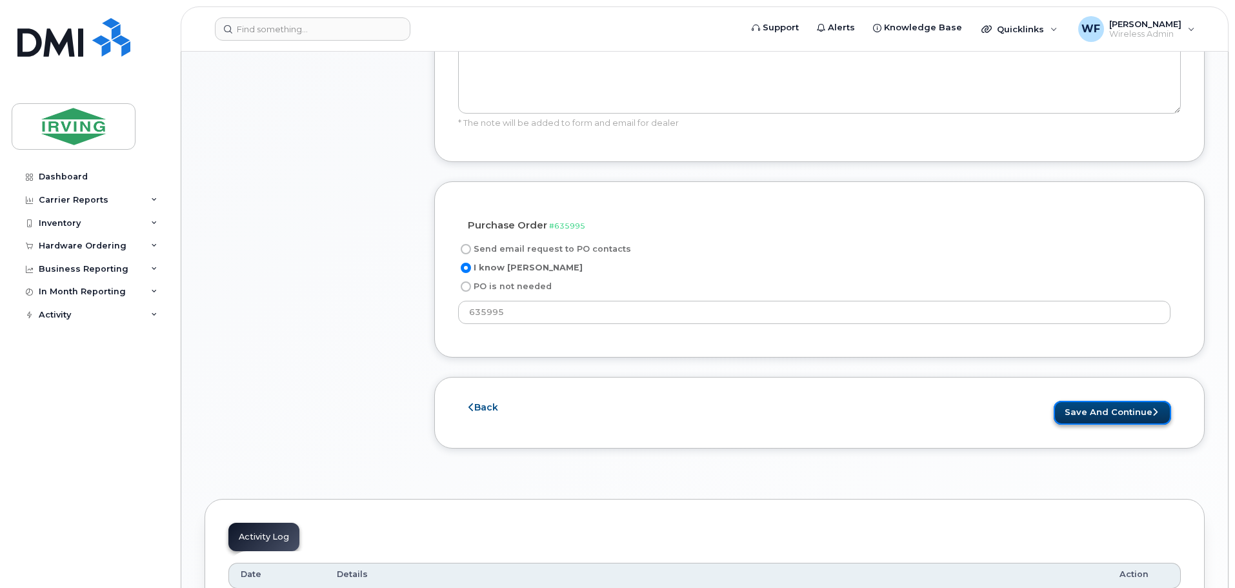
click at [692, 407] on button "Save and Continue" at bounding box center [1112, 413] width 117 height 24
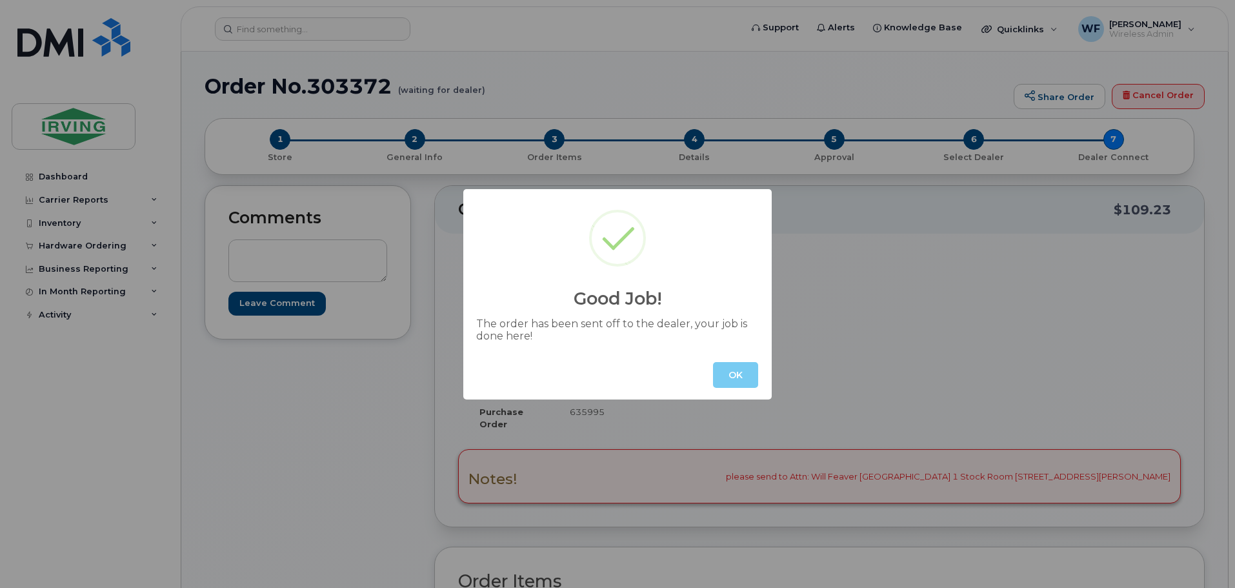
click at [730, 377] on button "OK" at bounding box center [735, 375] width 45 height 26
